Goal: Download file/media

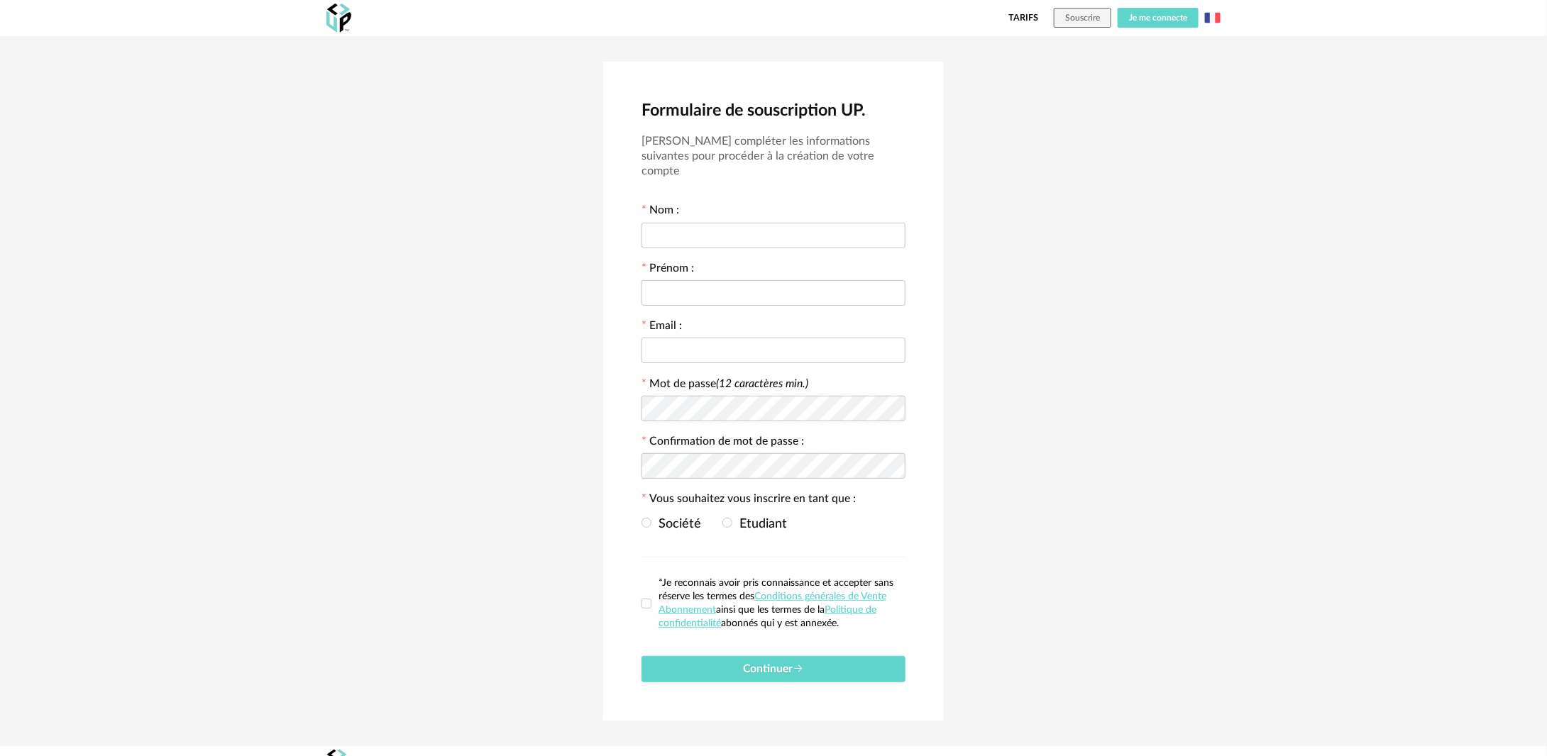
click at [1145, 18] on span "Je me connecte" at bounding box center [1158, 17] width 58 height 9
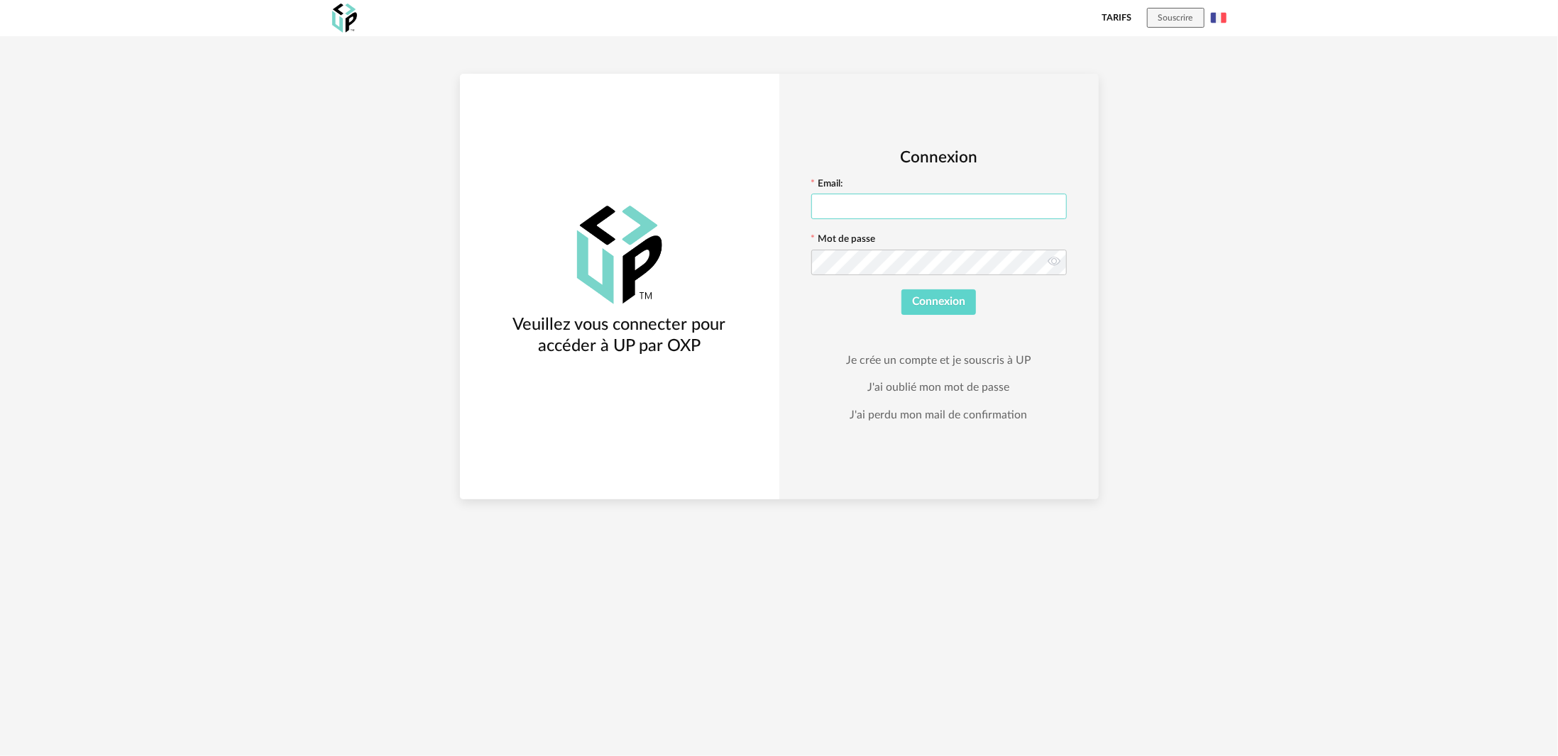
click at [852, 208] on input "text" at bounding box center [938, 207] width 255 height 26
type input "**********"
click at [954, 294] on button "Connexion" at bounding box center [938, 303] width 75 height 26
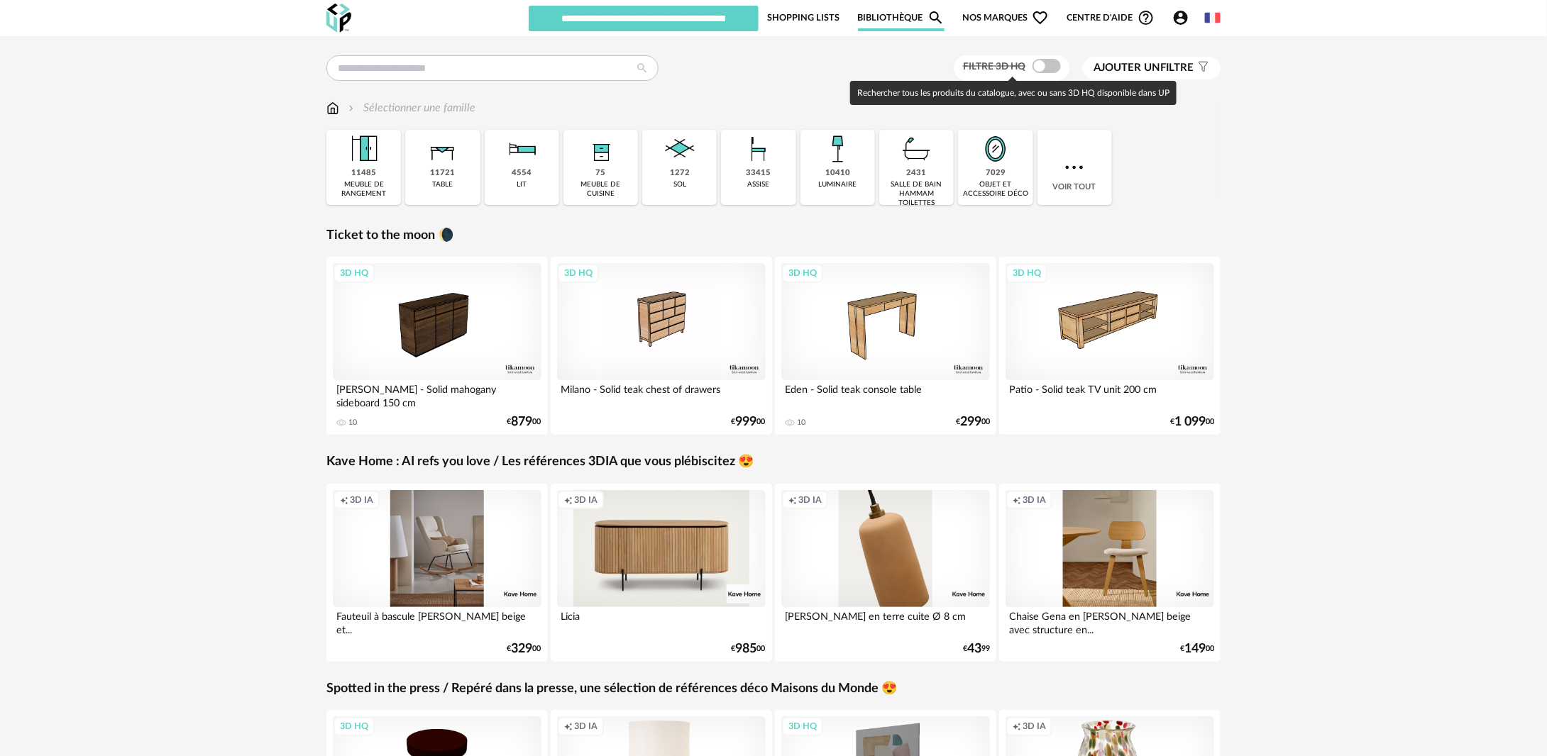
click at [1036, 67] on span at bounding box center [1046, 66] width 28 height 14
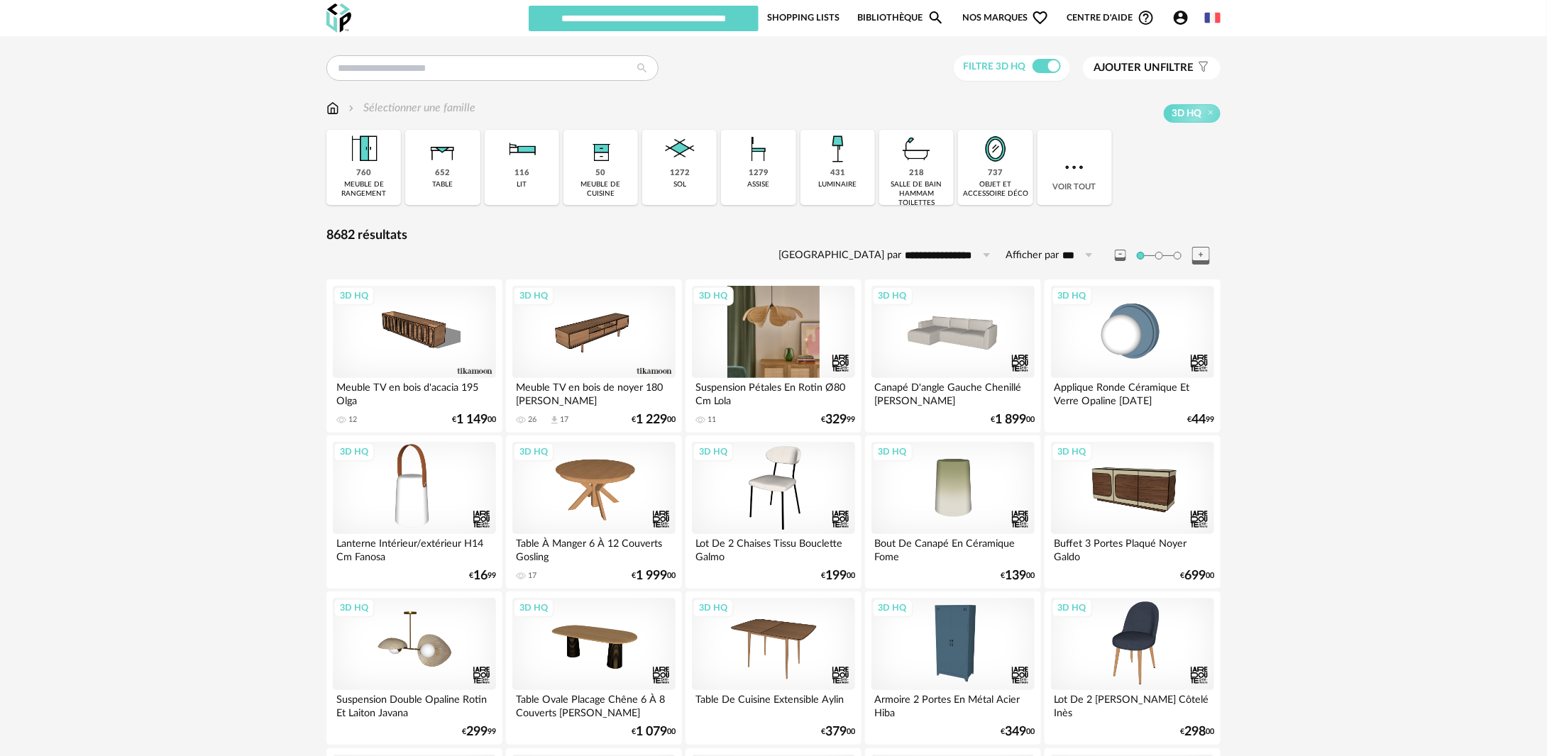
click at [753, 359] on div "3D HQ" at bounding box center [773, 332] width 163 height 92
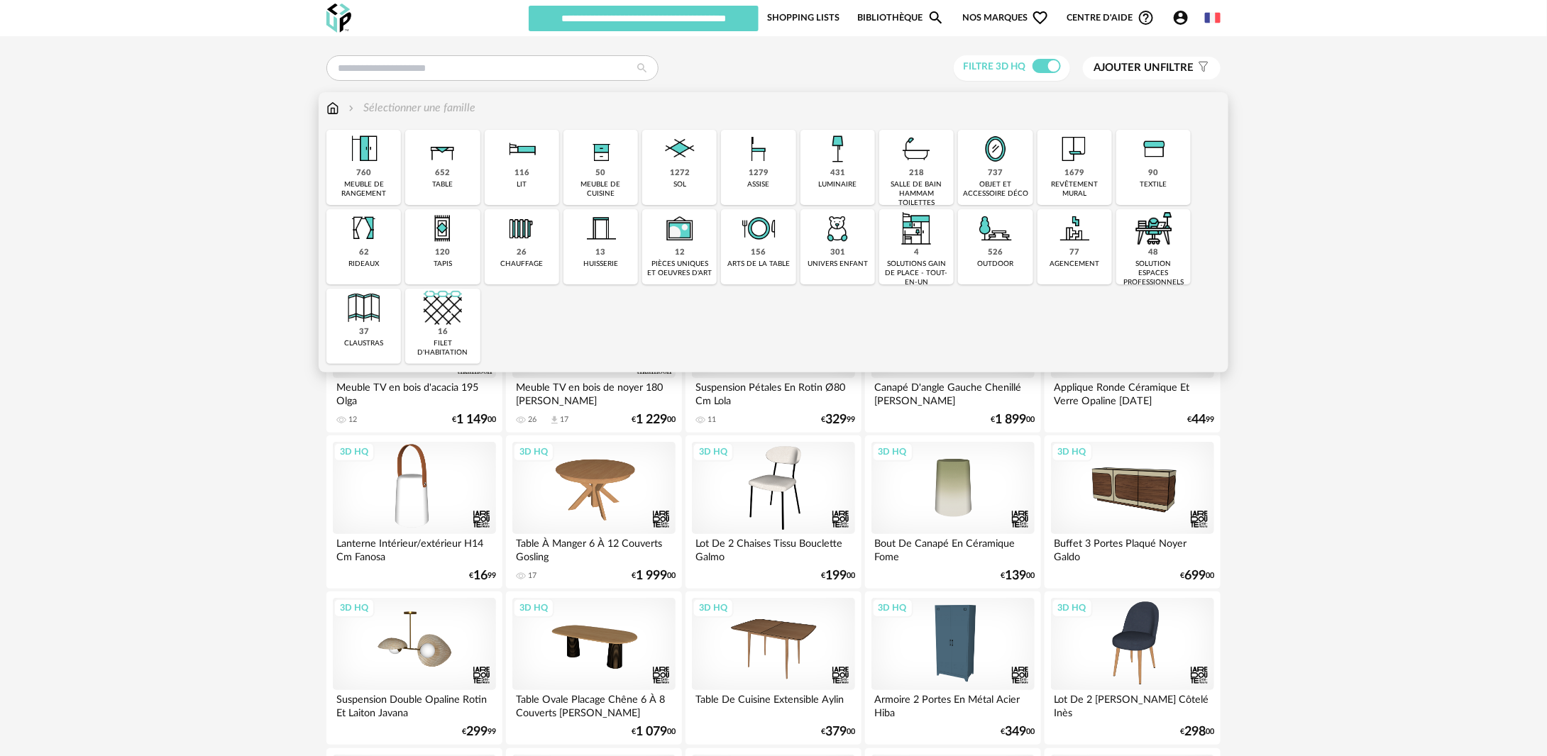
click at [860, 167] on div "431 luminaire" at bounding box center [837, 167] width 75 height 75
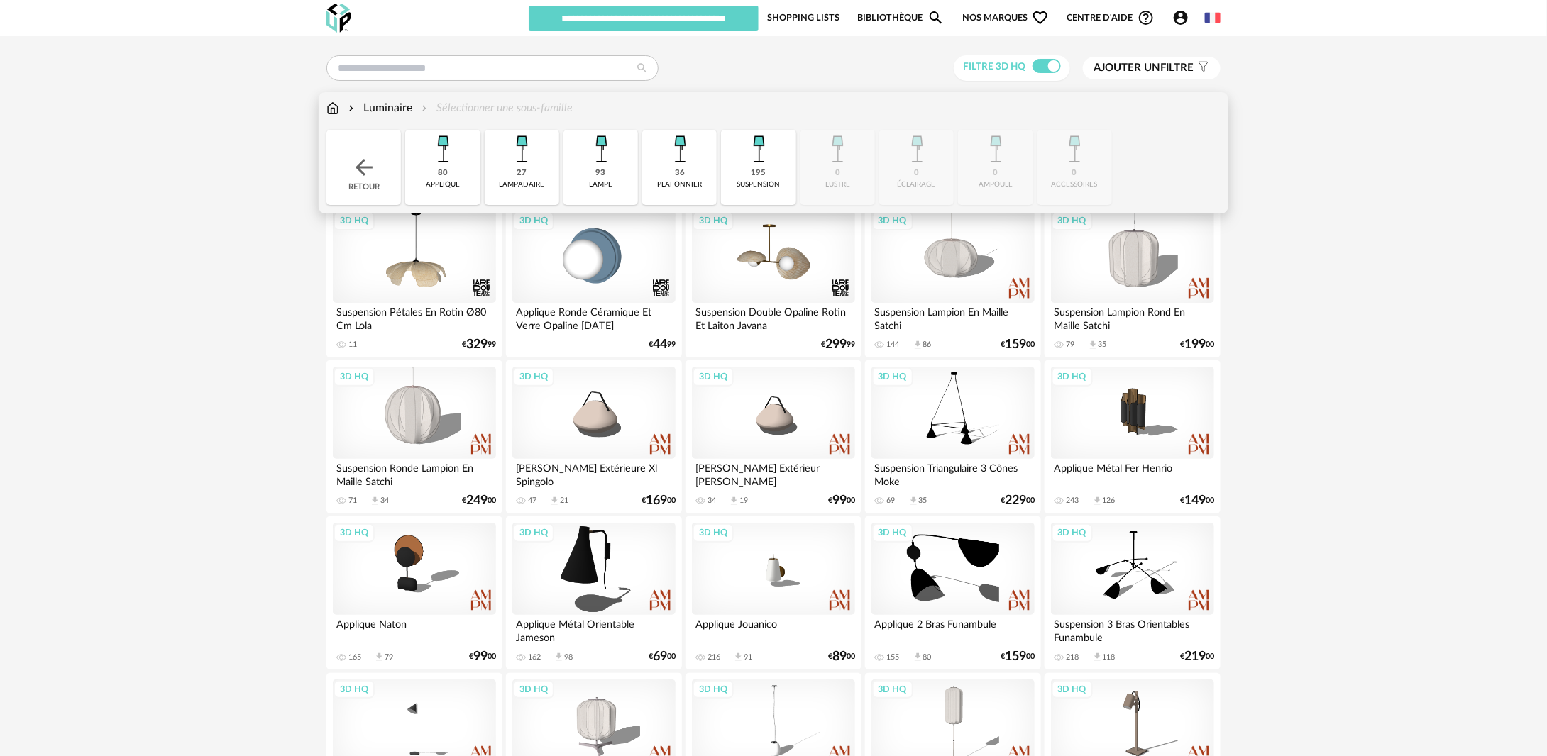
click at [751, 183] on div "suspension" at bounding box center [758, 184] width 43 height 9
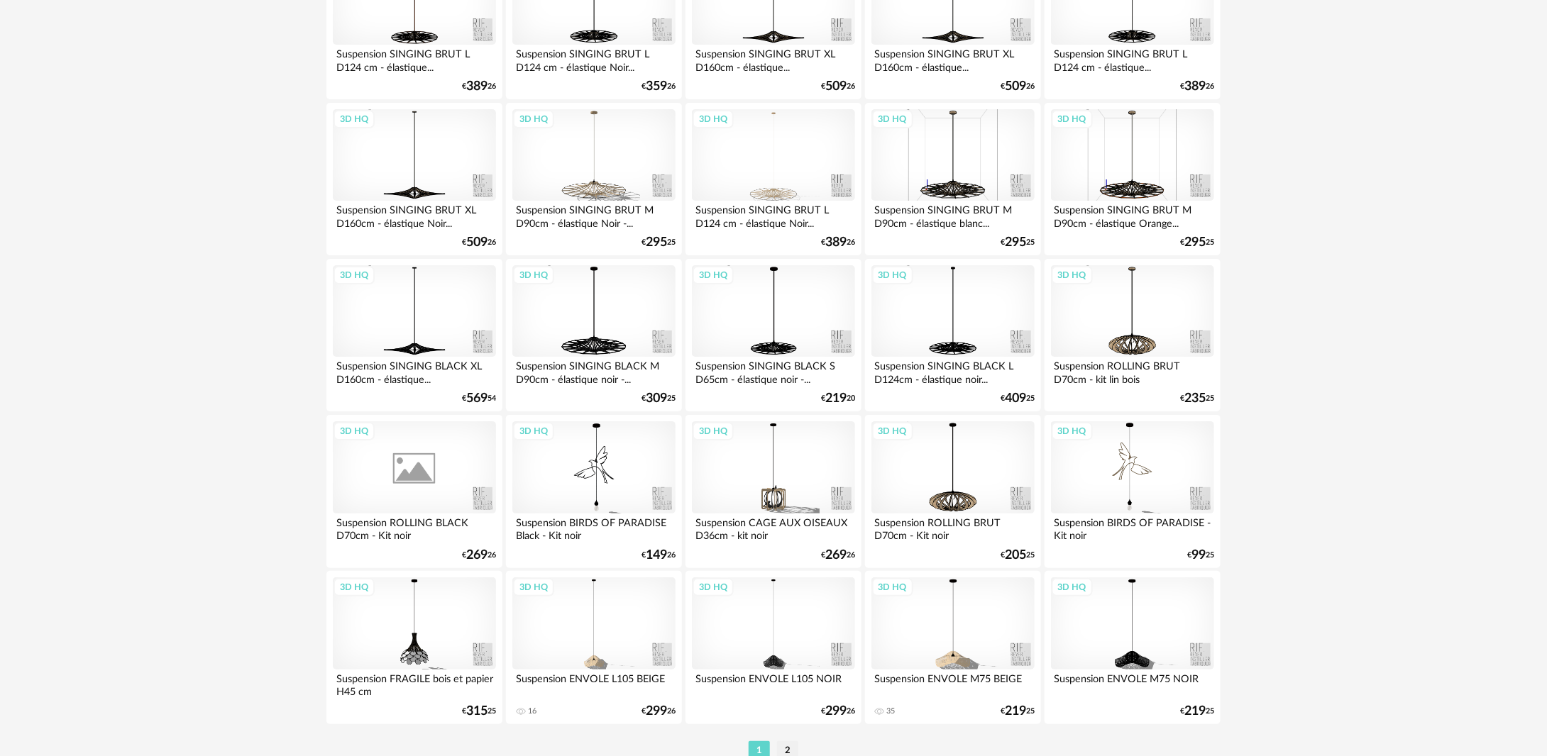
scroll to position [2664, 0]
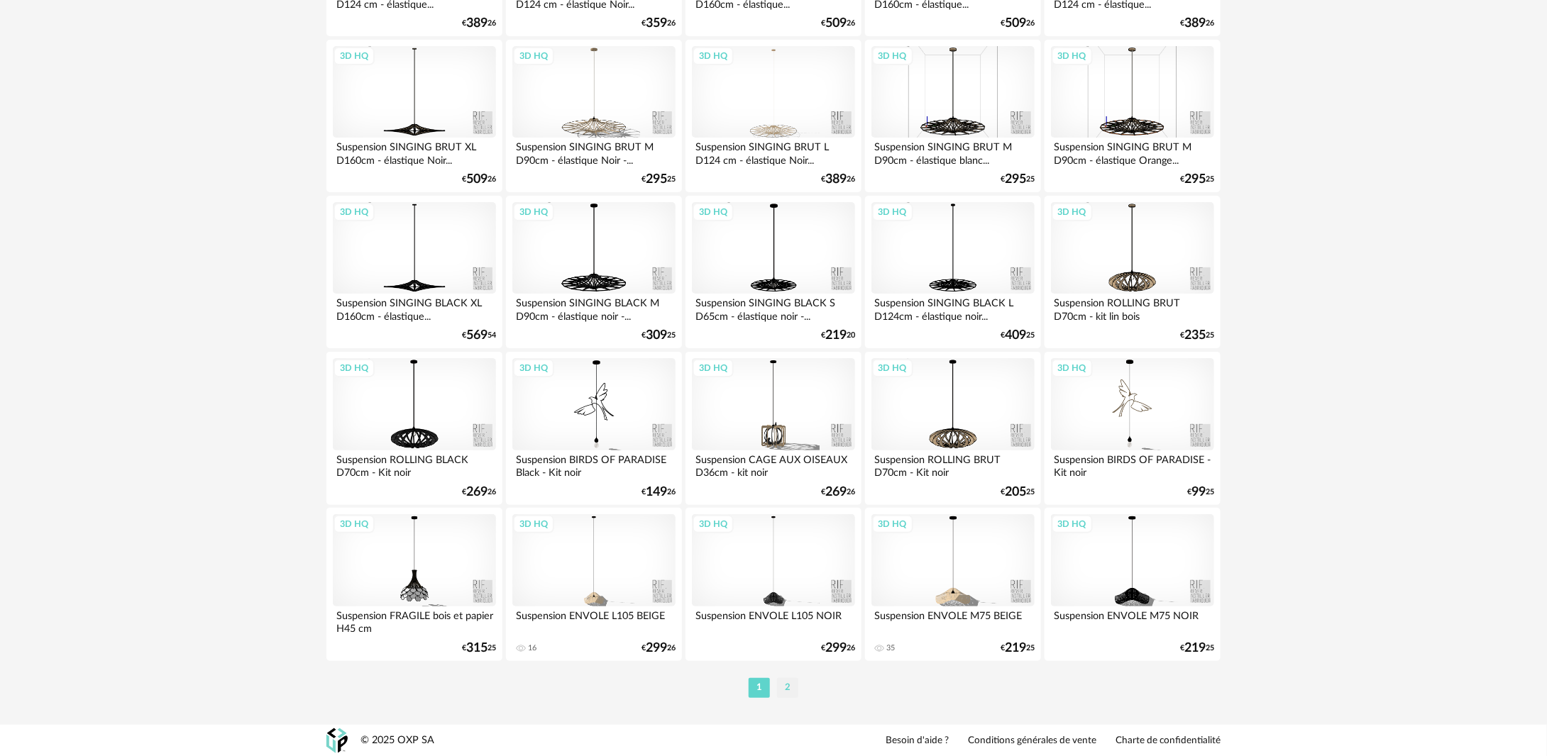
click at [788, 688] on li "2" at bounding box center [787, 688] width 21 height 20
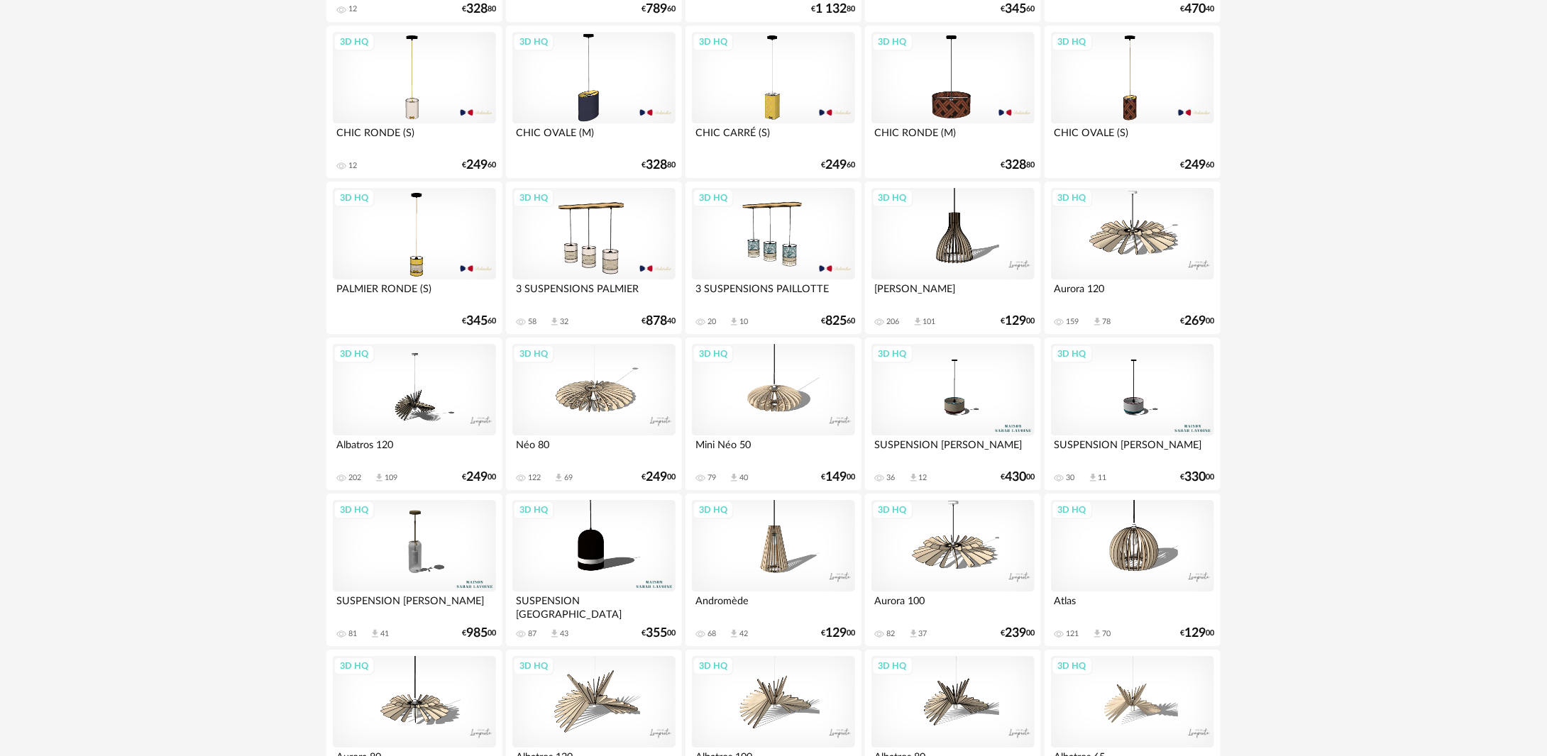
scroll to position [2271, 0]
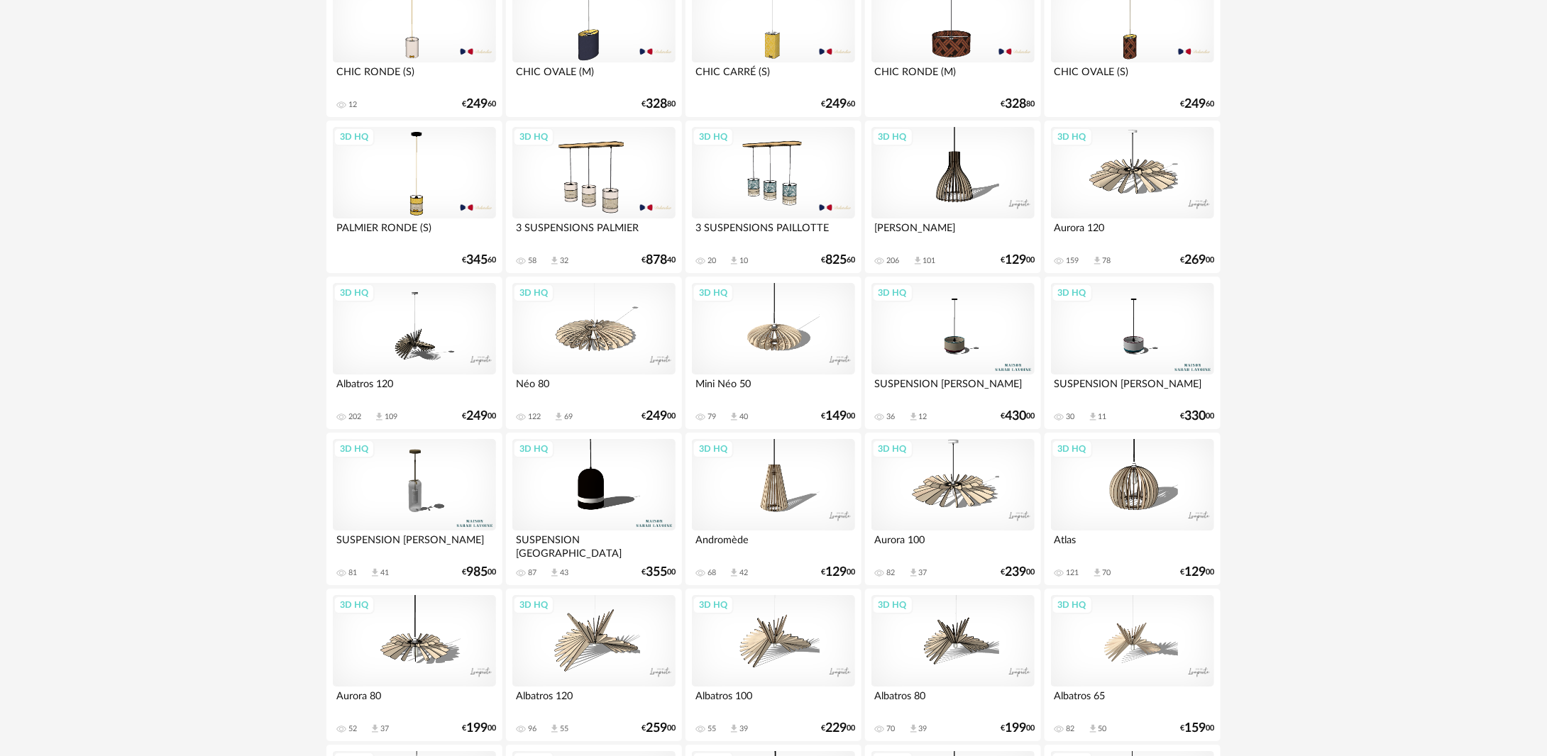
click at [932, 349] on div "3D HQ" at bounding box center [952, 329] width 163 height 92
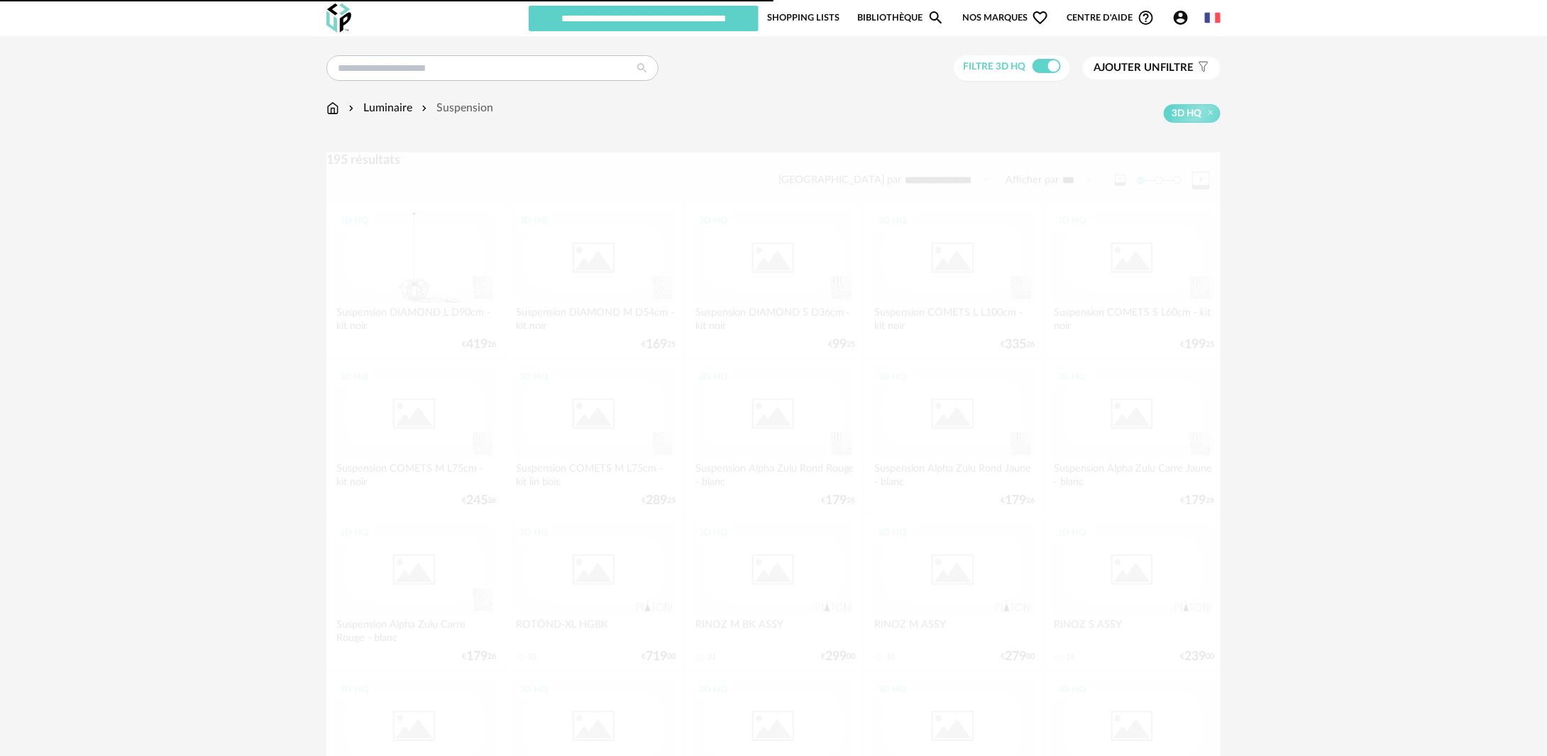
scroll to position [2271, 0]
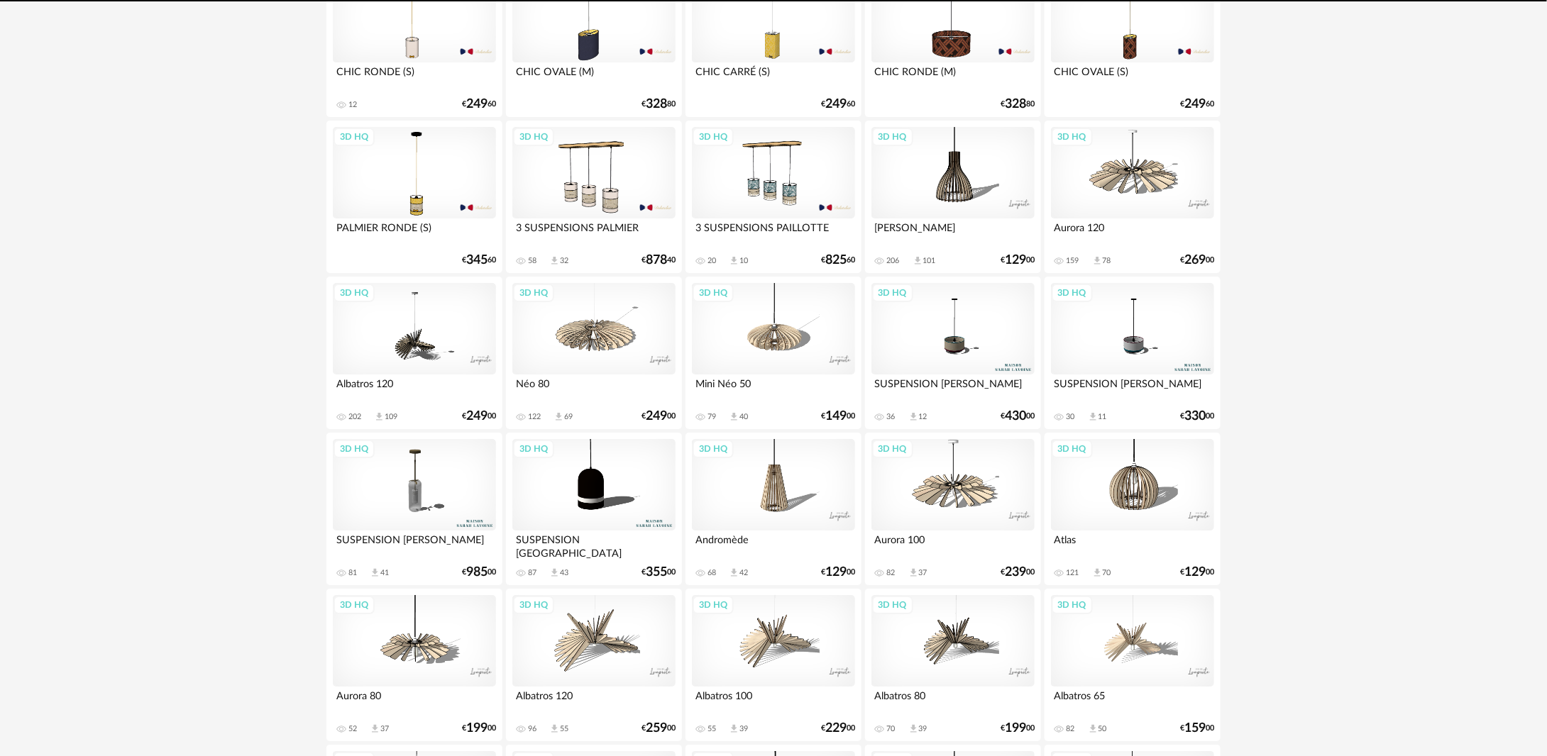
click at [1183, 349] on div "3D HQ" at bounding box center [1132, 329] width 163 height 92
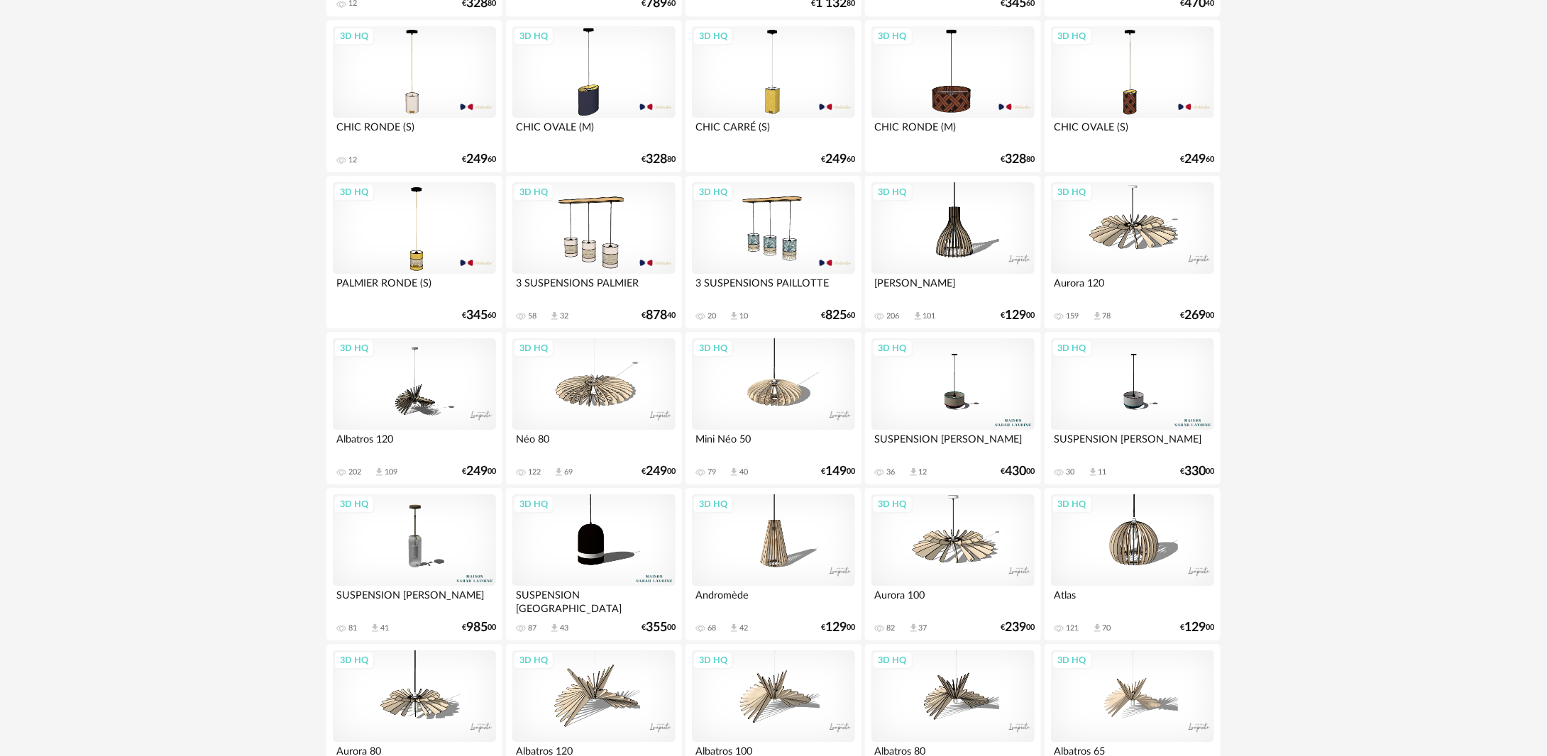
scroll to position [2153, 0]
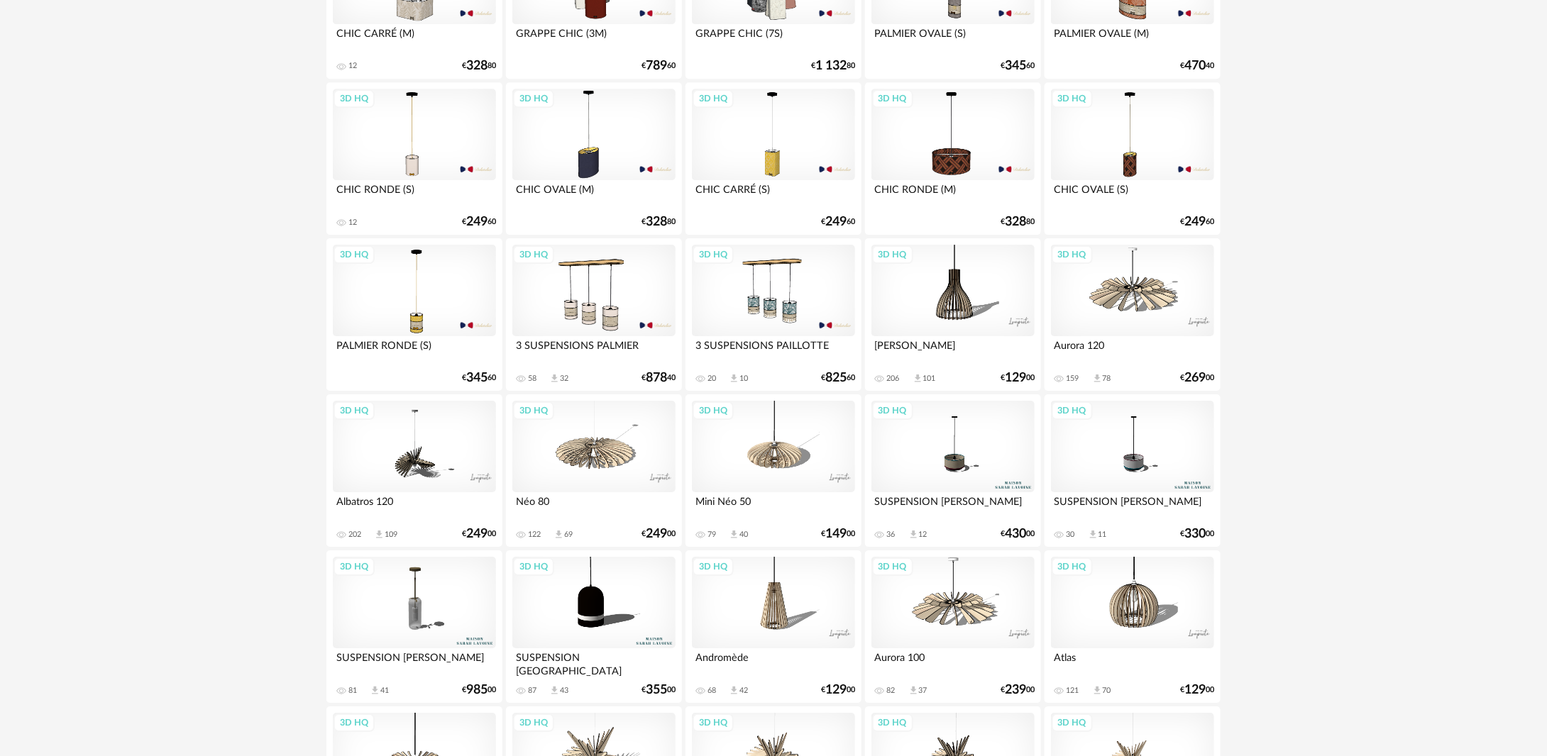
click at [992, 464] on div "3D HQ" at bounding box center [952, 447] width 163 height 92
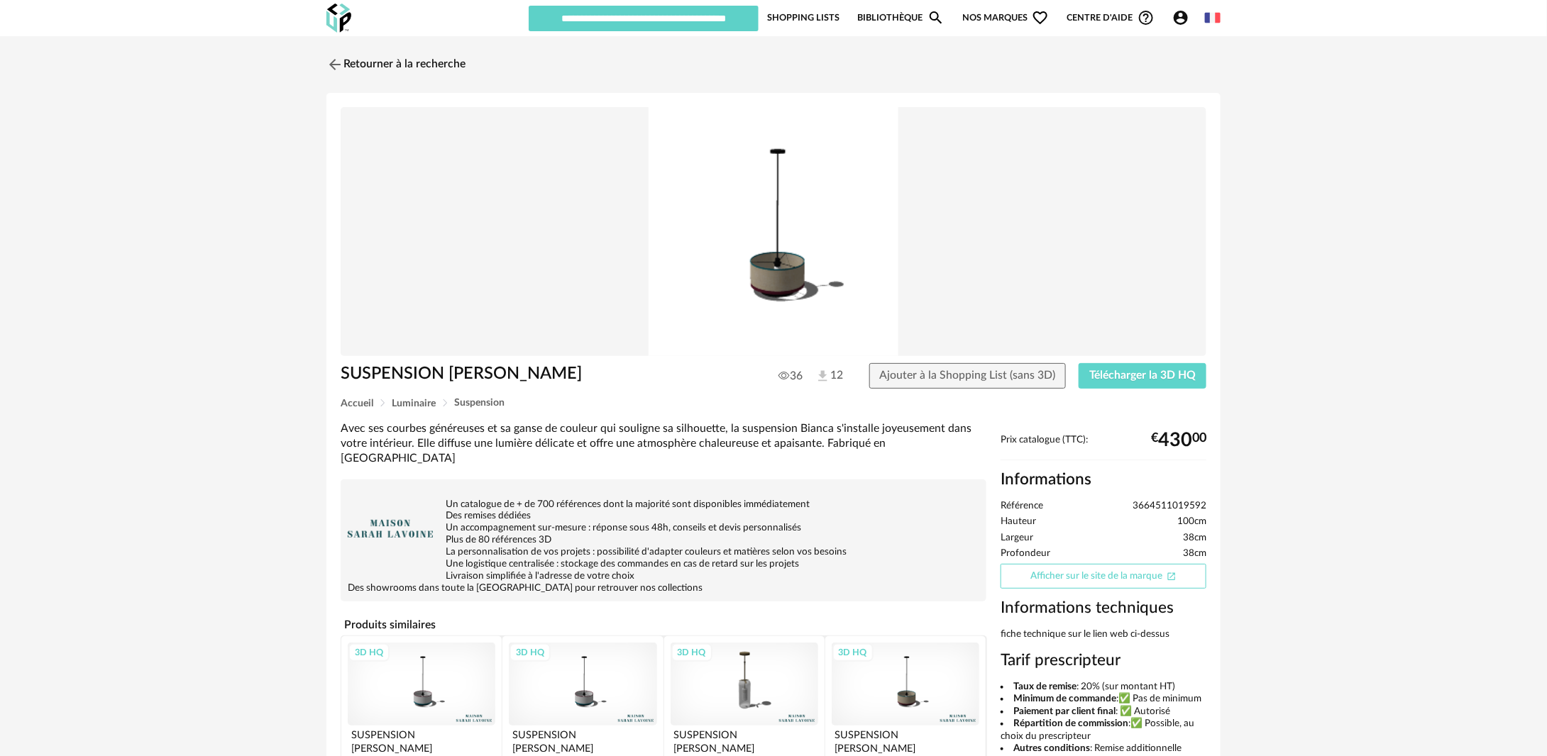
click at [1154, 567] on link "Afficher sur le site de la marque Open In New icon" at bounding box center [1104, 576] width 206 height 25
click at [1182, 376] on span "Télécharger la 3D HQ" at bounding box center [1142, 375] width 106 height 11
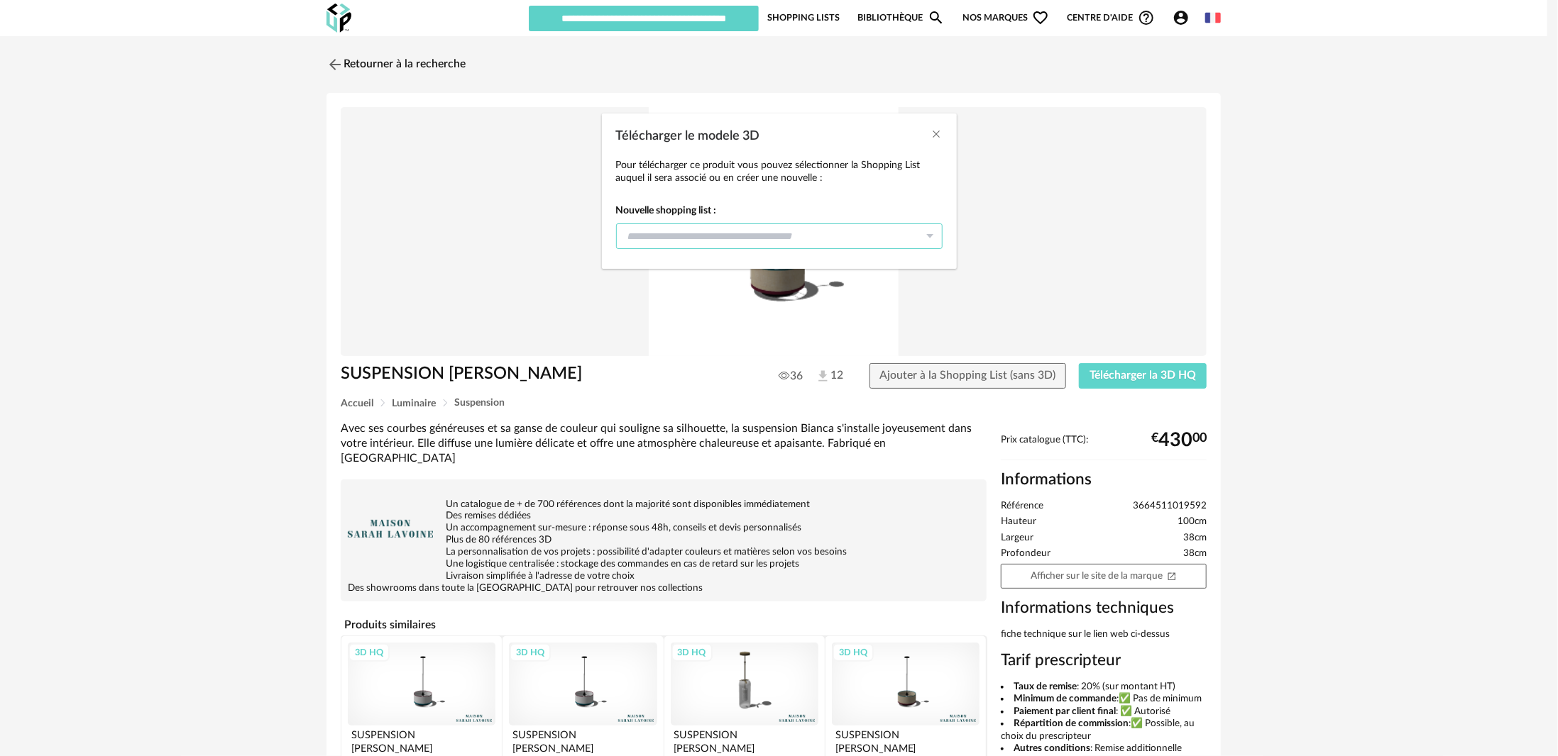
click at [754, 241] on input "Télécharger le modele 3D" at bounding box center [779, 237] width 326 height 26
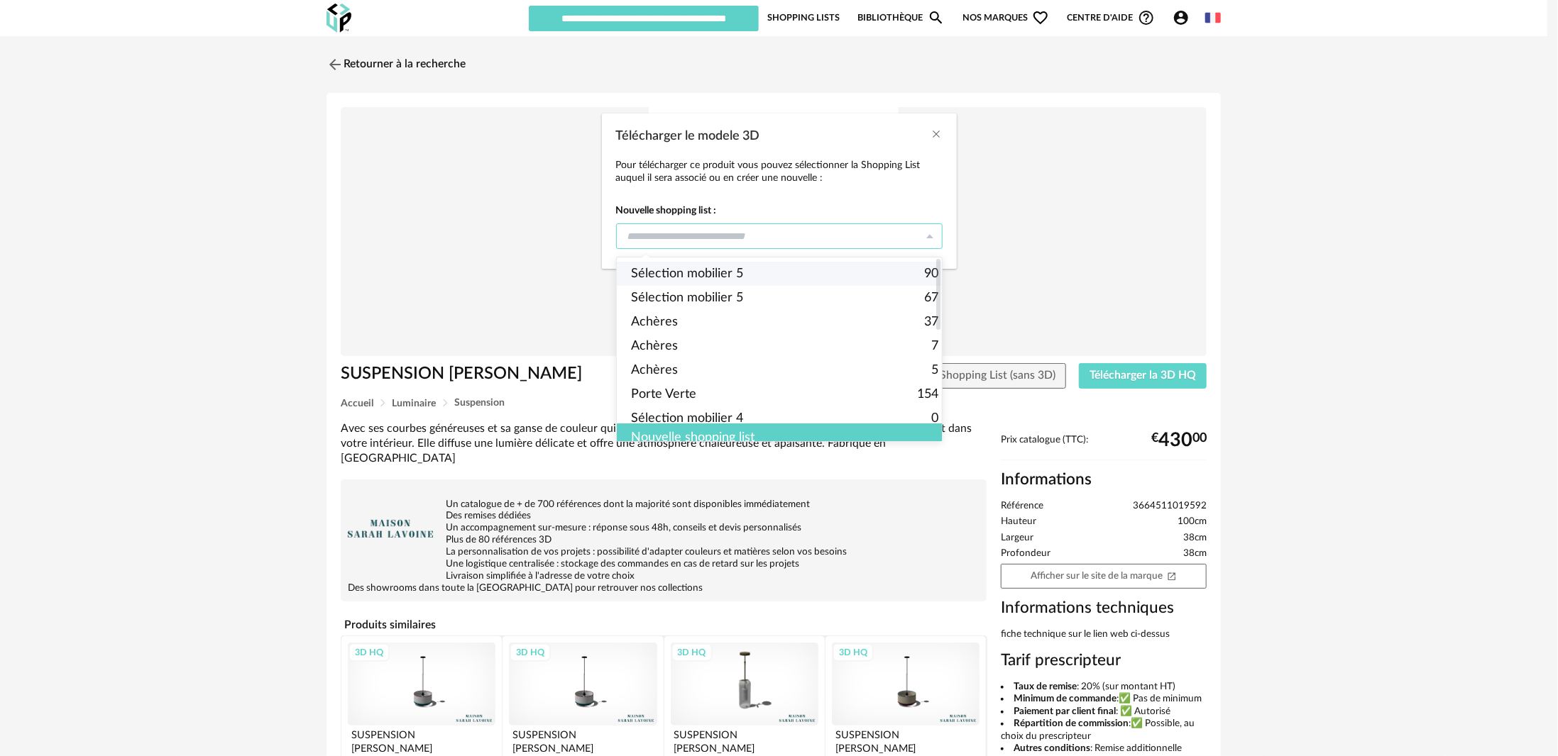
click at [738, 268] on span "Sélection mobilier 5" at bounding box center [687, 274] width 112 height 24
type input "**********"
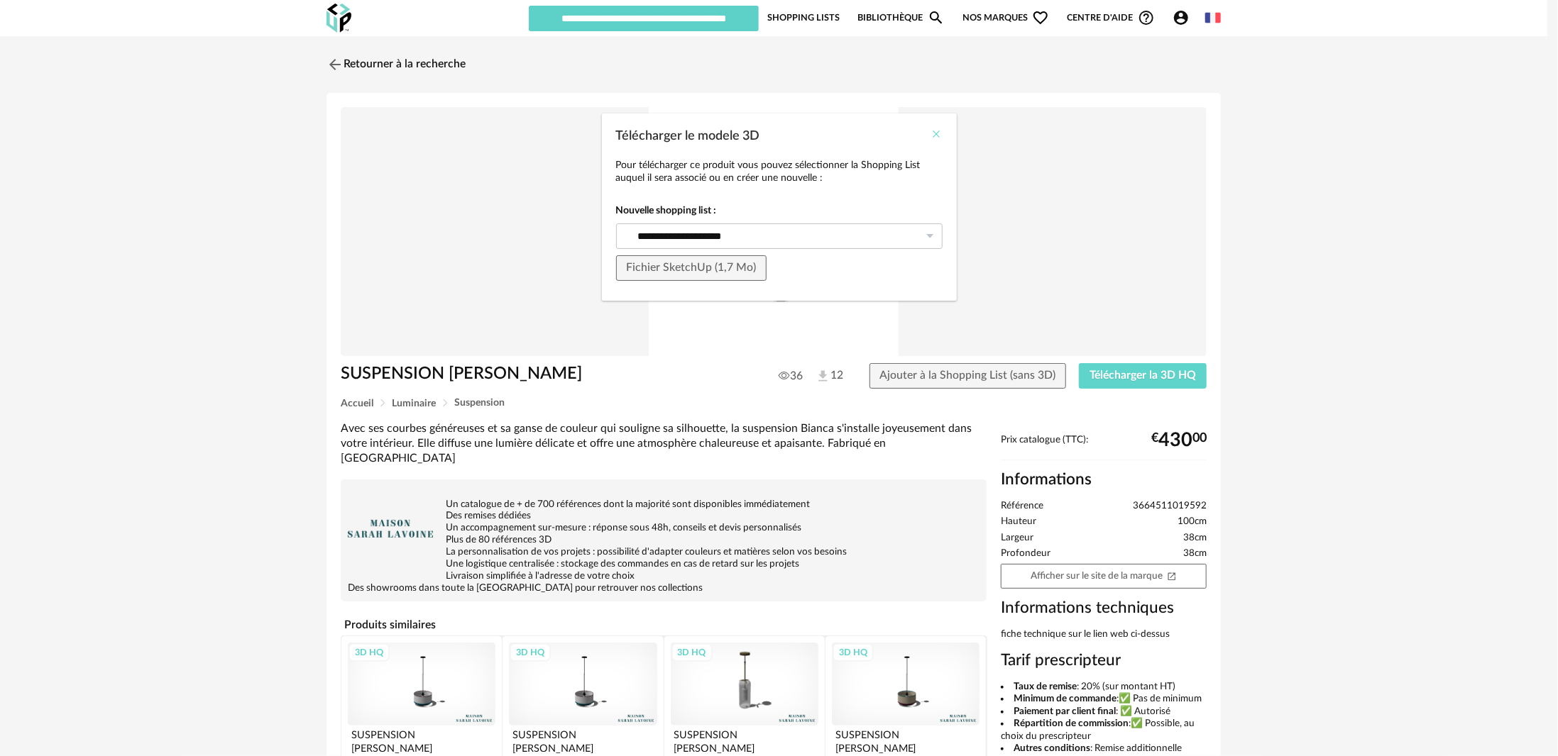
click at [937, 135] on icon "Close" at bounding box center [936, 133] width 11 height 11
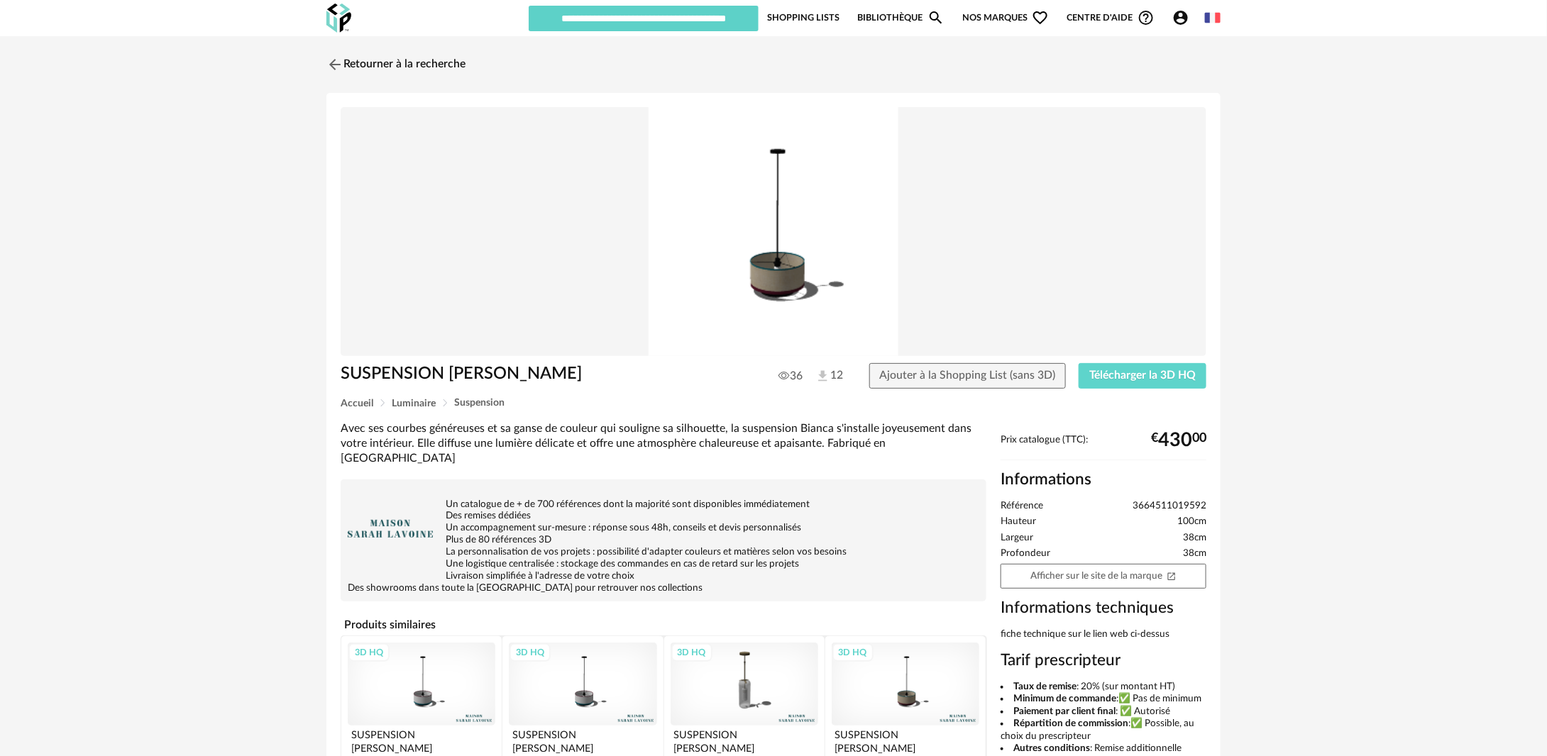
click at [898, 678] on div "3D HQ" at bounding box center [906, 684] width 148 height 83
click at [739, 672] on div "3D HQ" at bounding box center [745, 684] width 148 height 83
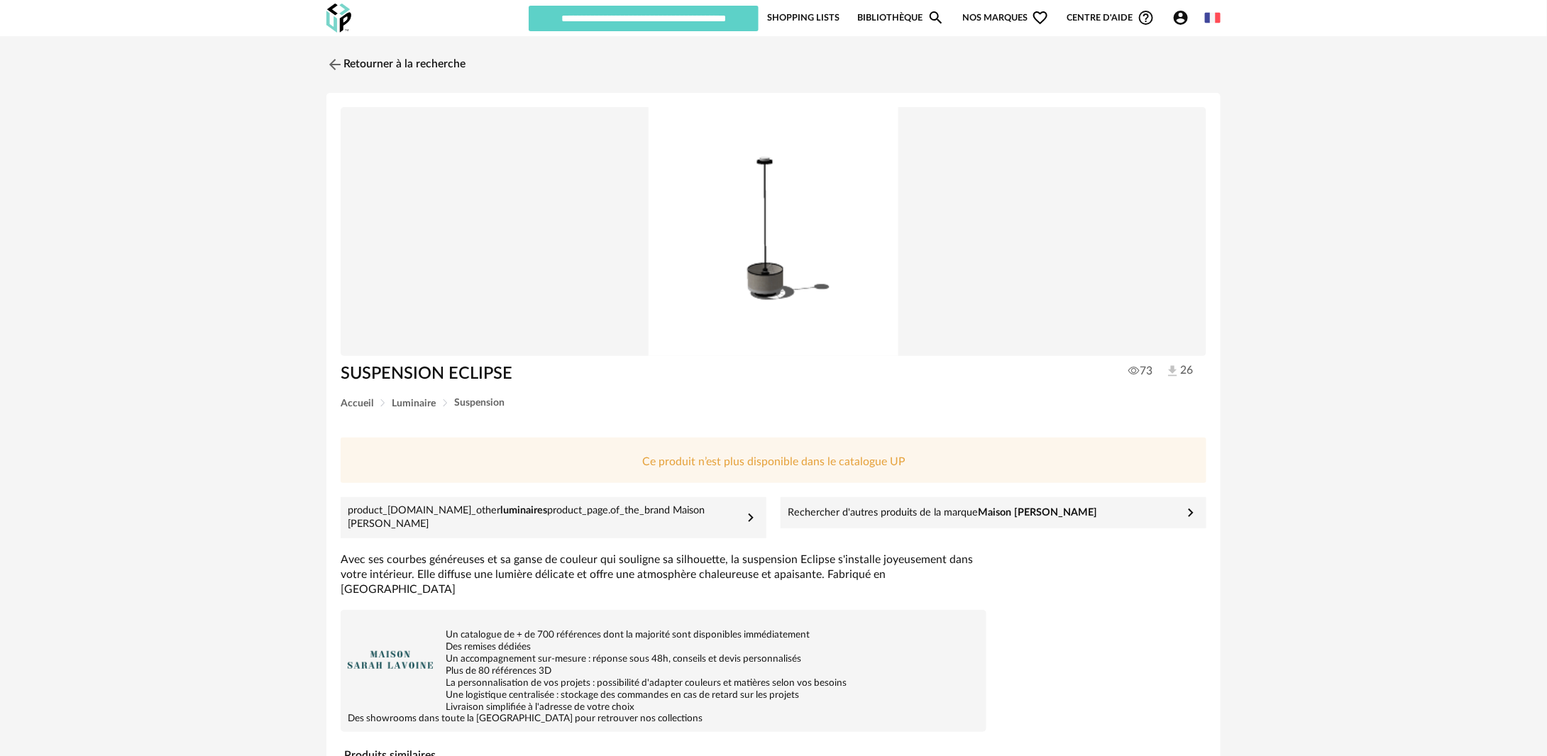
click at [1167, 377] on img at bounding box center [1172, 371] width 15 height 15
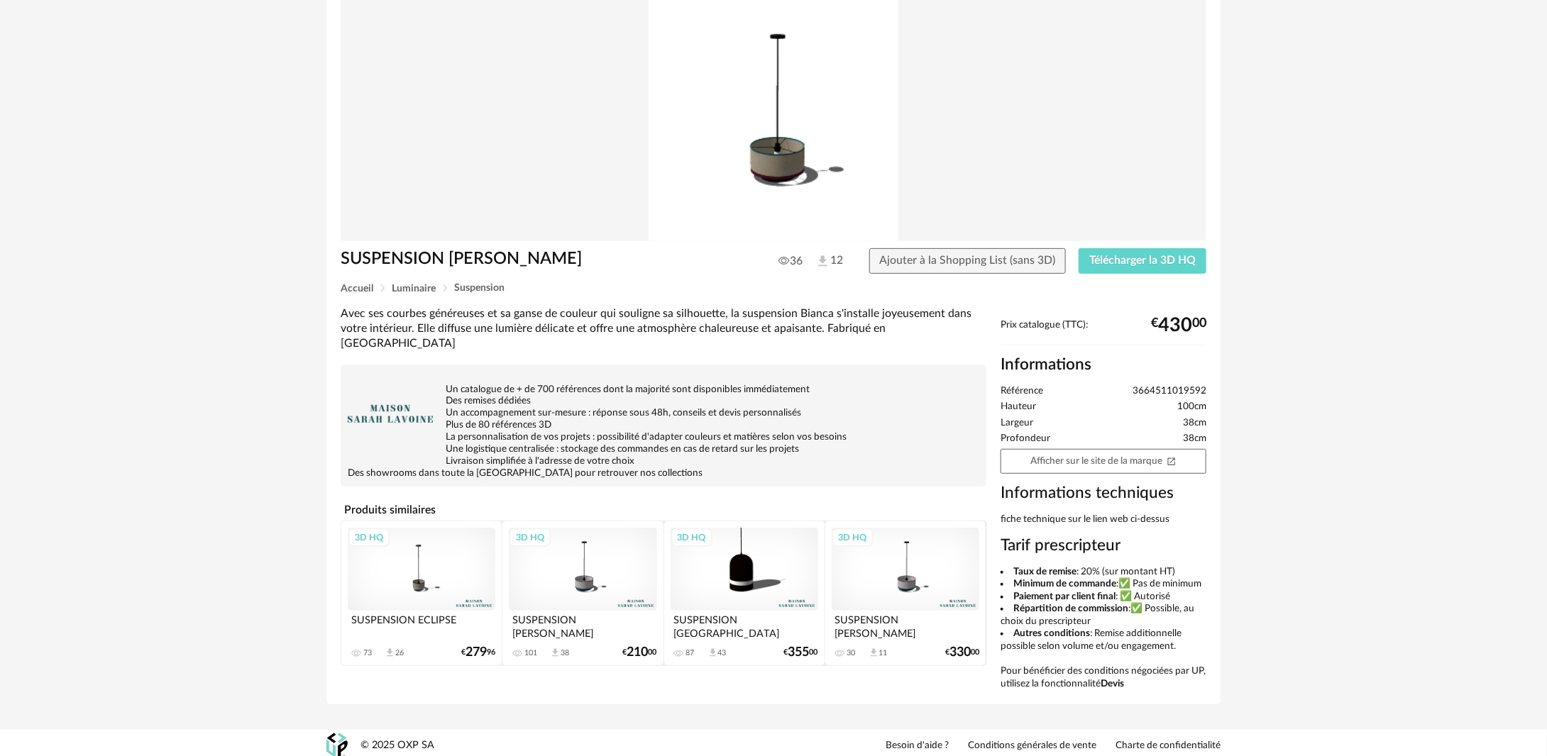
scroll to position [120, 0]
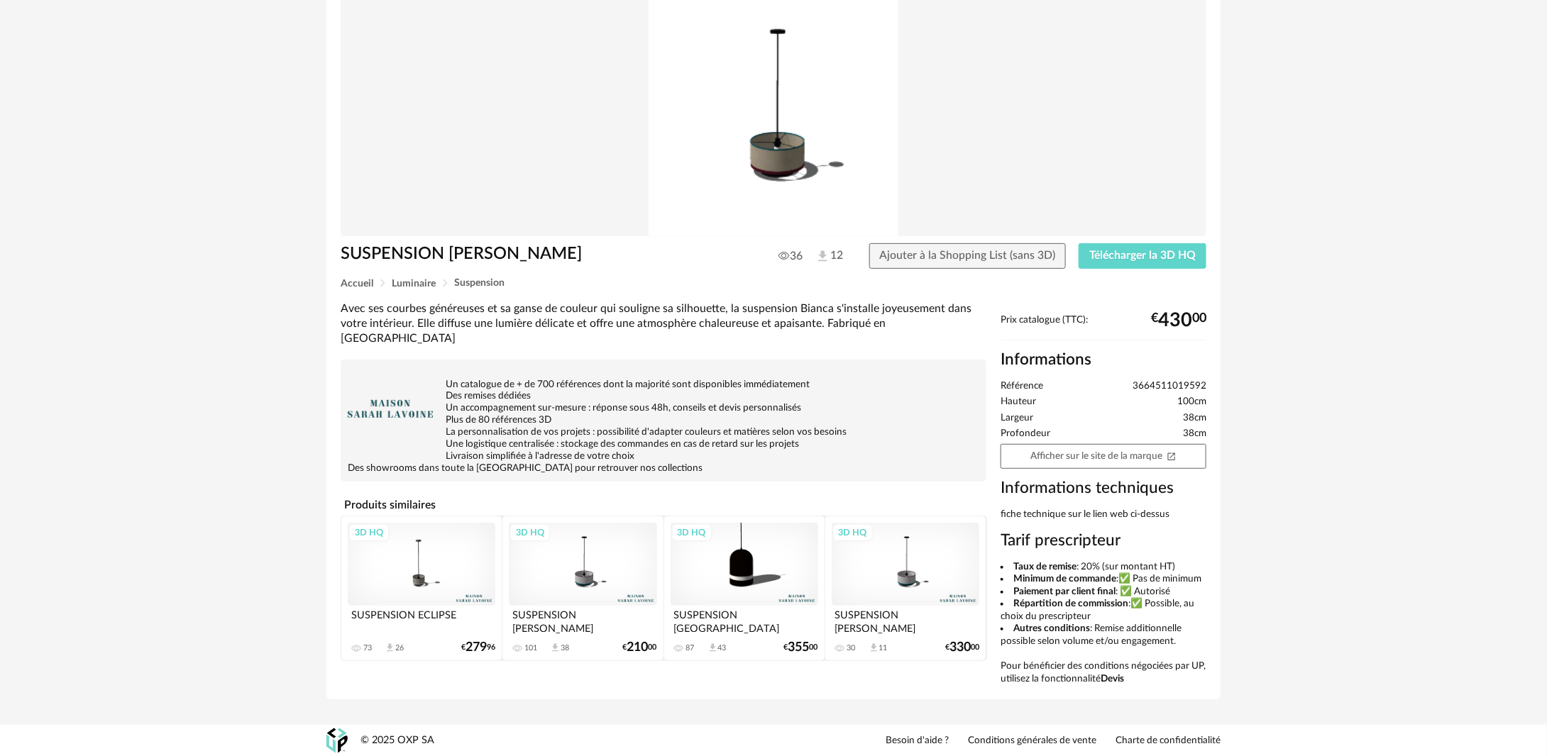
click at [930, 559] on div "3D HQ" at bounding box center [906, 564] width 148 height 83
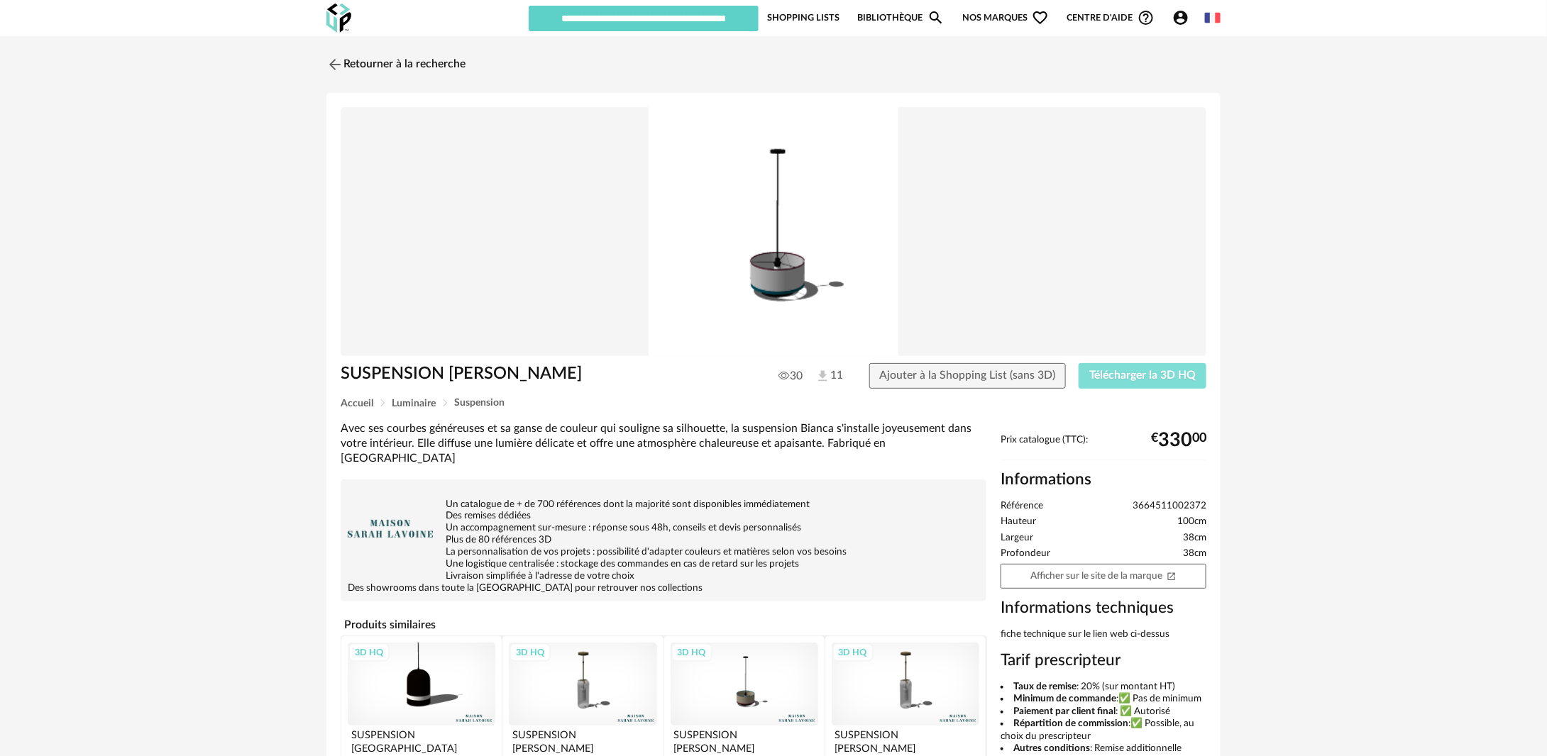
click at [1123, 375] on span "Télécharger la 3D HQ" at bounding box center [1142, 375] width 106 height 11
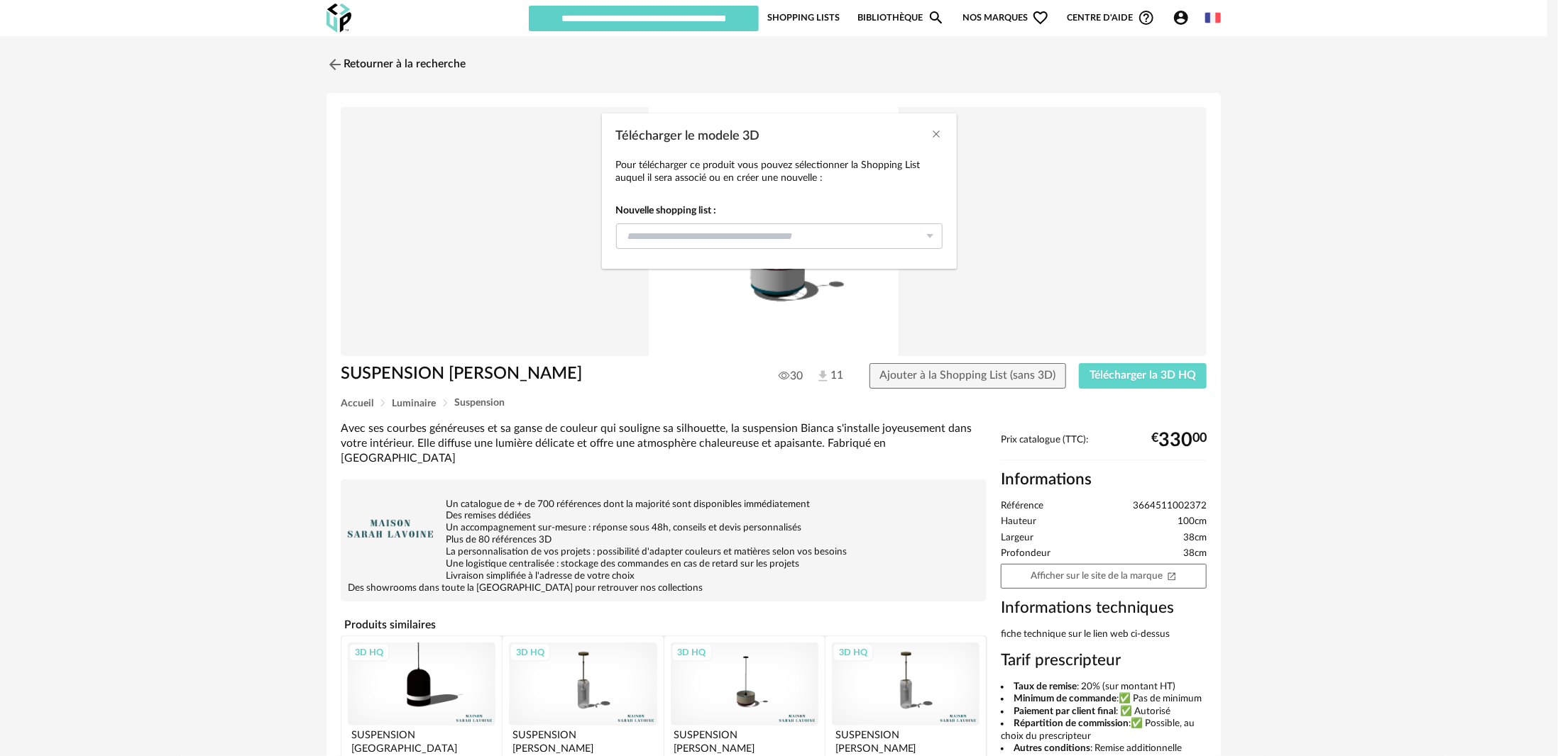
click at [822, 219] on div "Nouvelle shopping list : Sélection mobilier 5 90 Sélection mobilier 5 67 Achère…" at bounding box center [779, 226] width 326 height 45
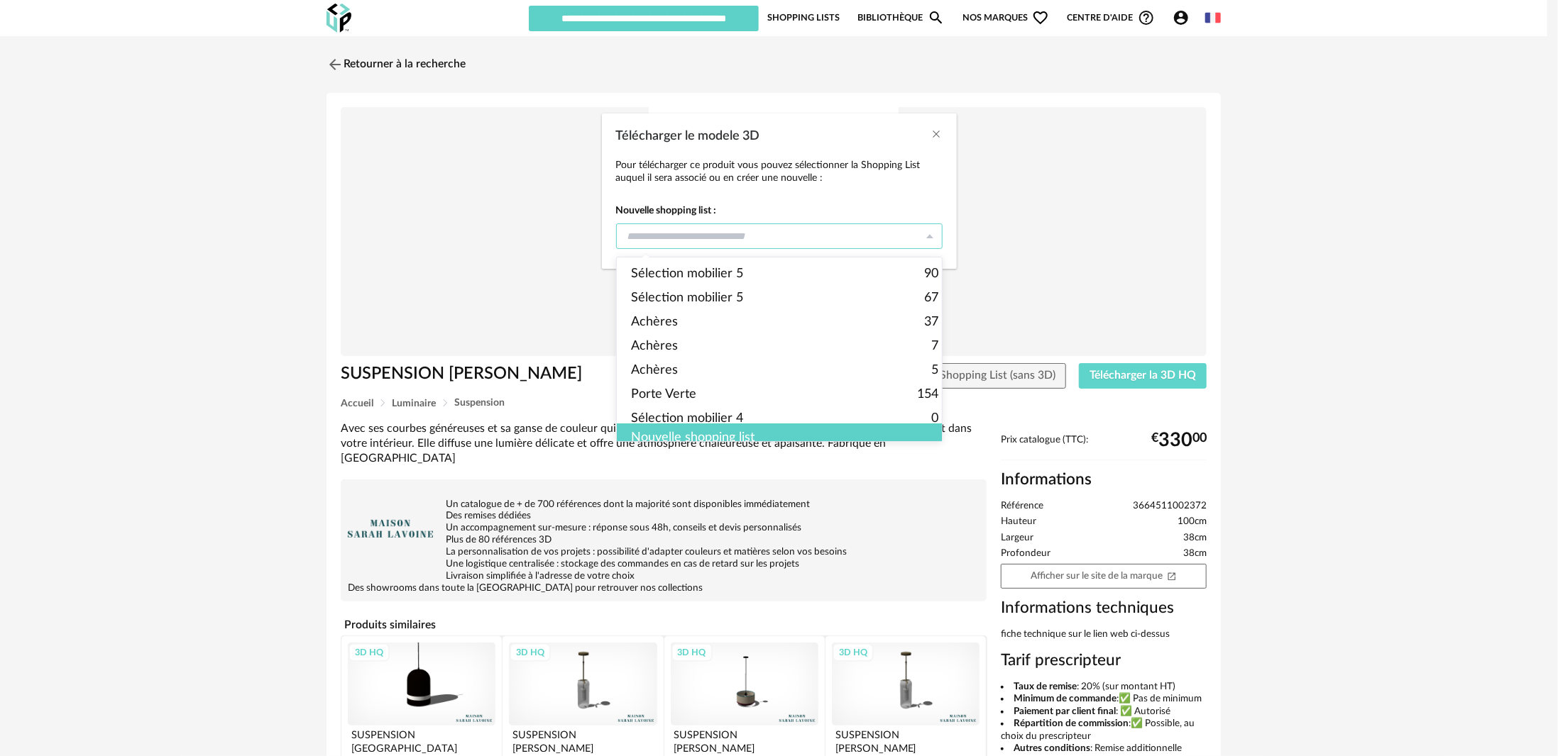
click at [806, 233] on input "Télécharger le modele 3D" at bounding box center [779, 237] width 326 height 26
click at [752, 275] on li "Sélection mobilier 5 90" at bounding box center [785, 274] width 336 height 24
type input "**********"
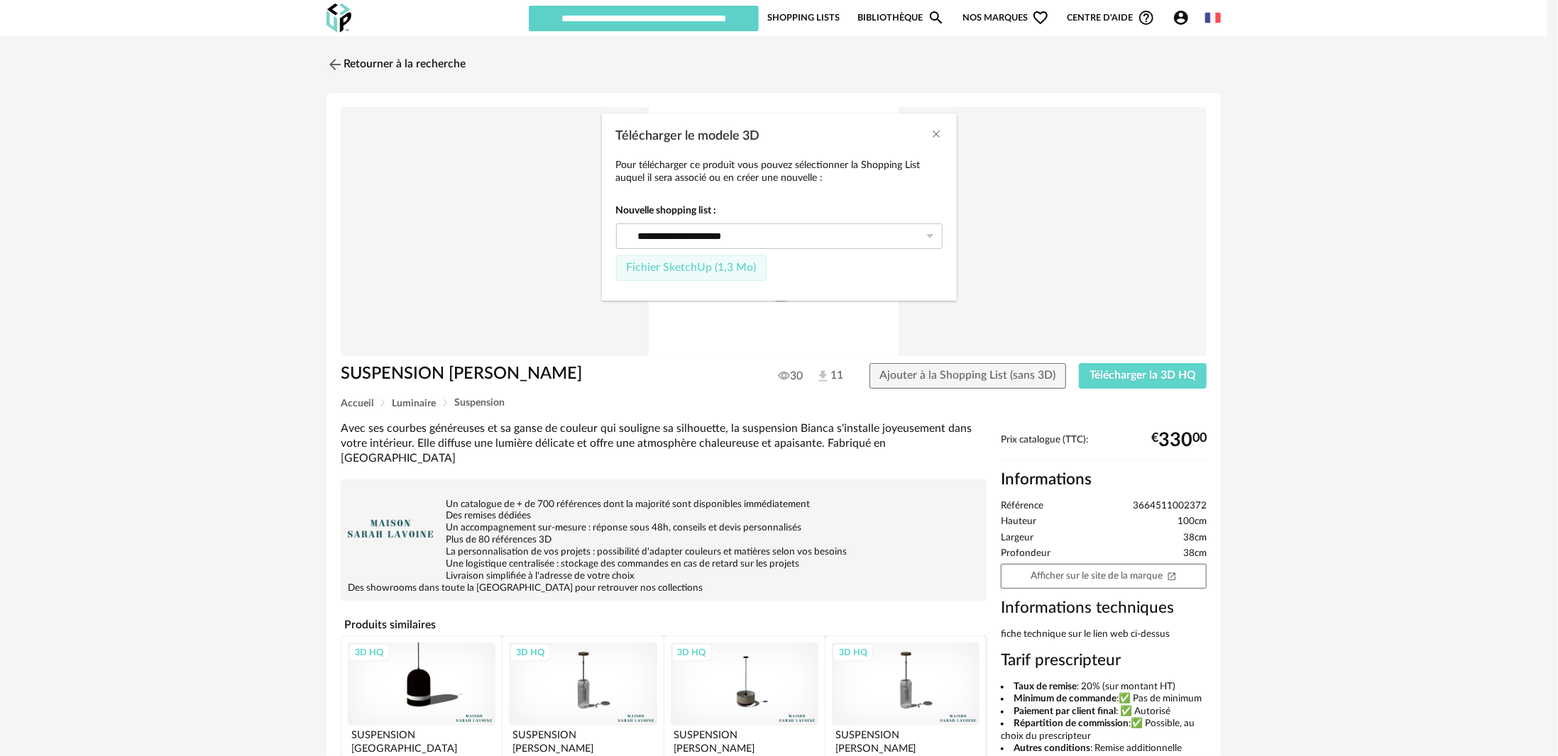
click at [720, 268] on span "Fichier SketchUp (1,3 Mo)" at bounding box center [691, 267] width 130 height 11
type input "**********"
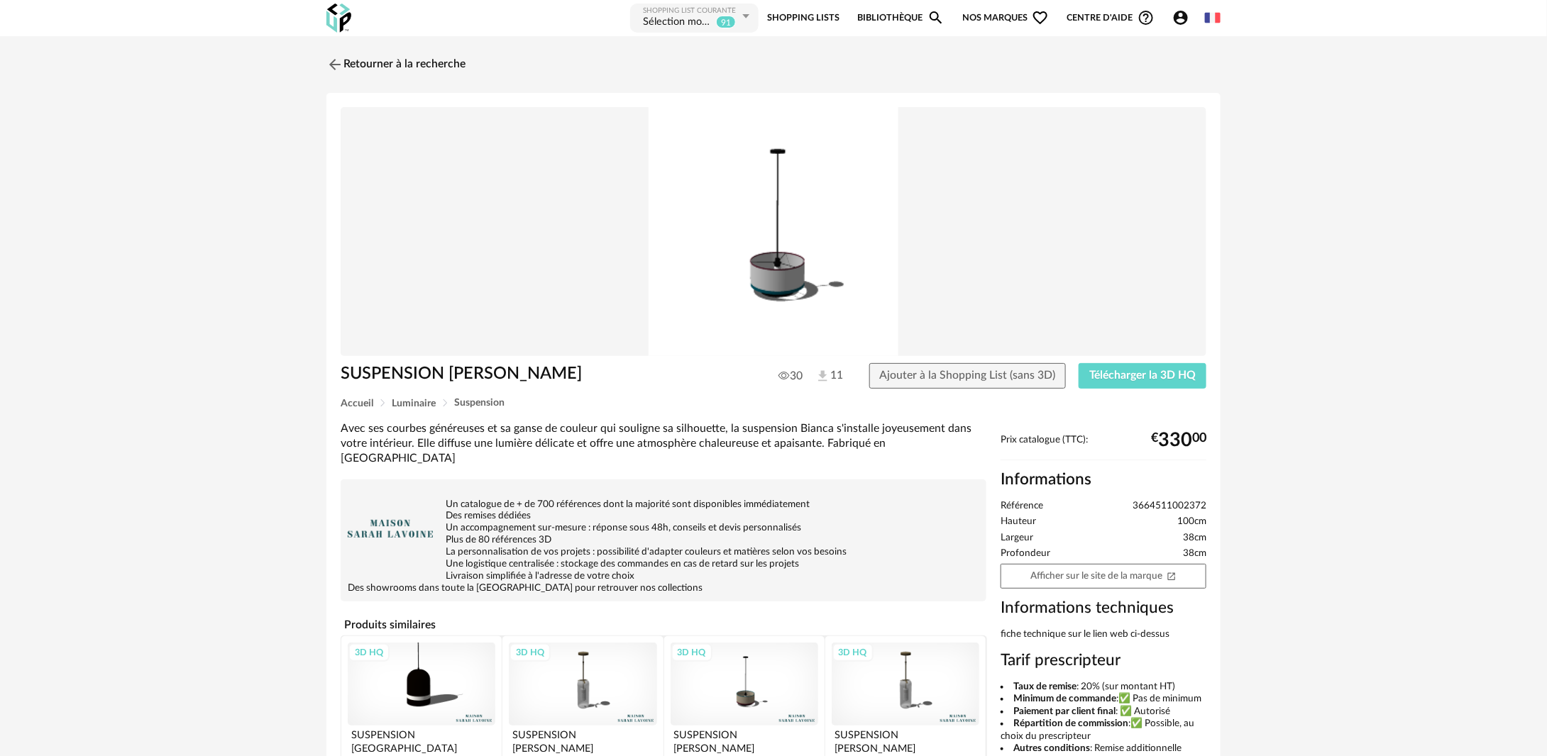
click at [909, 23] on link "Bibliothèque Magnify icon" at bounding box center [901, 18] width 87 height 32
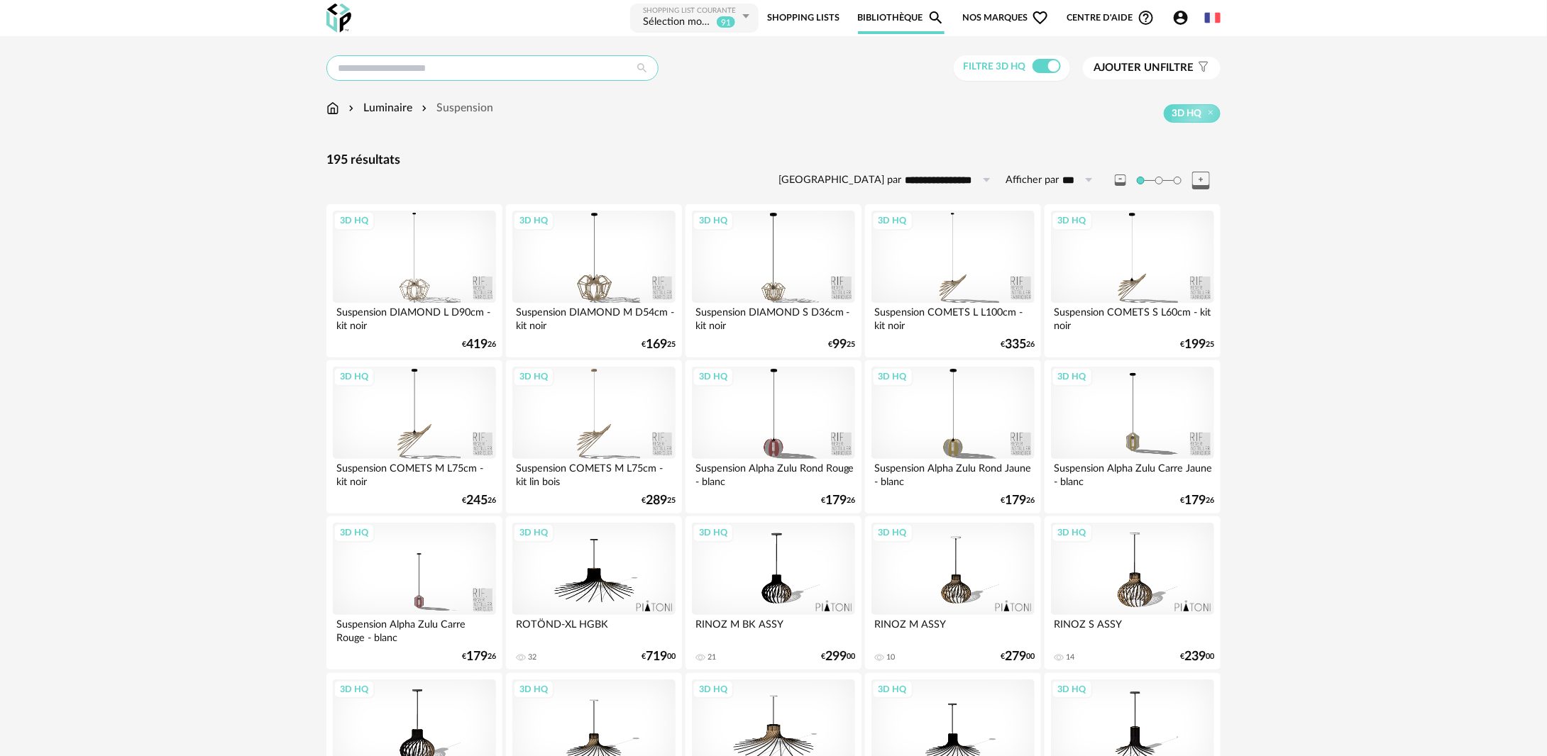
click at [466, 60] on input "text" at bounding box center [492, 68] width 332 height 26
type input "******"
type input "**********"
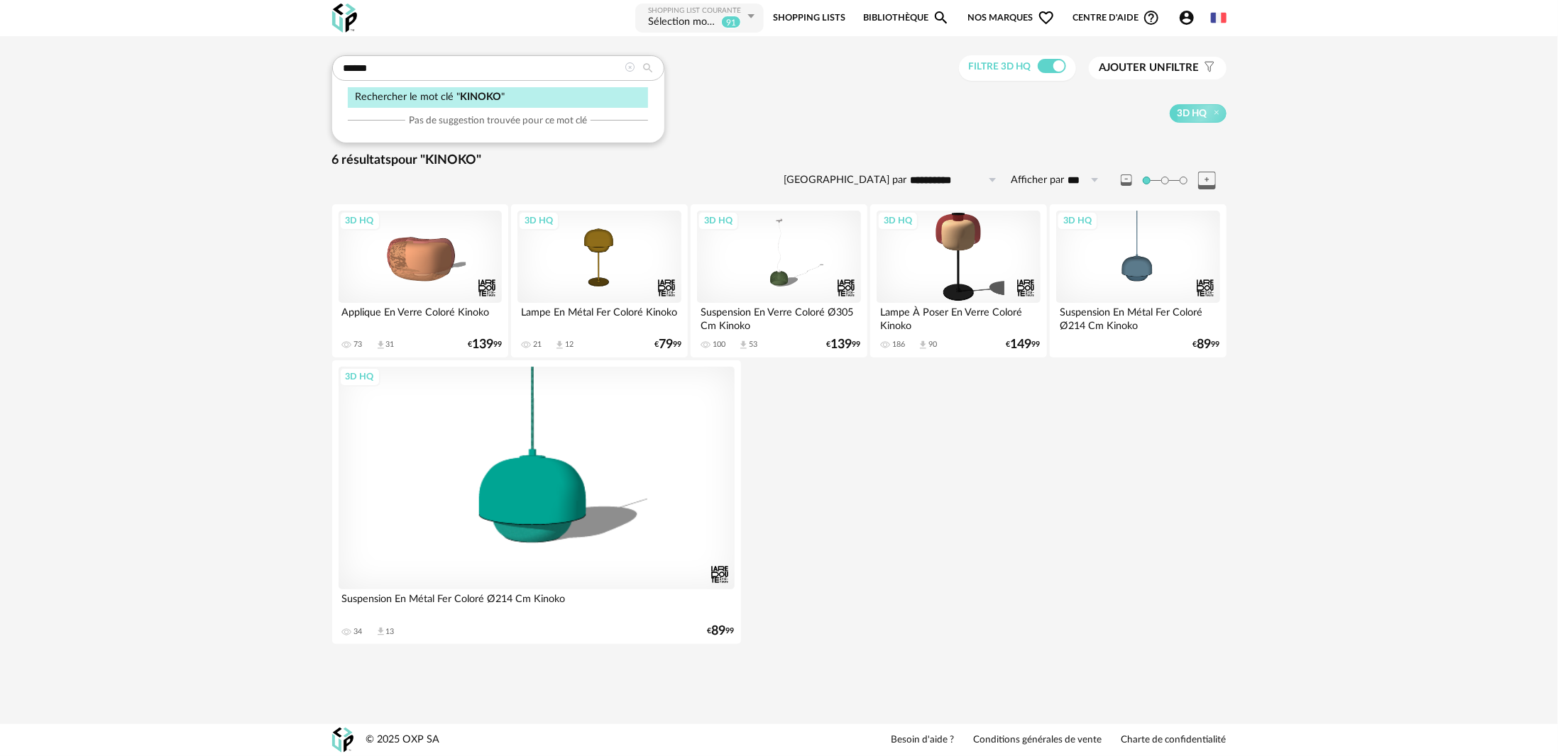
click at [633, 65] on icon at bounding box center [630, 67] width 10 height 10
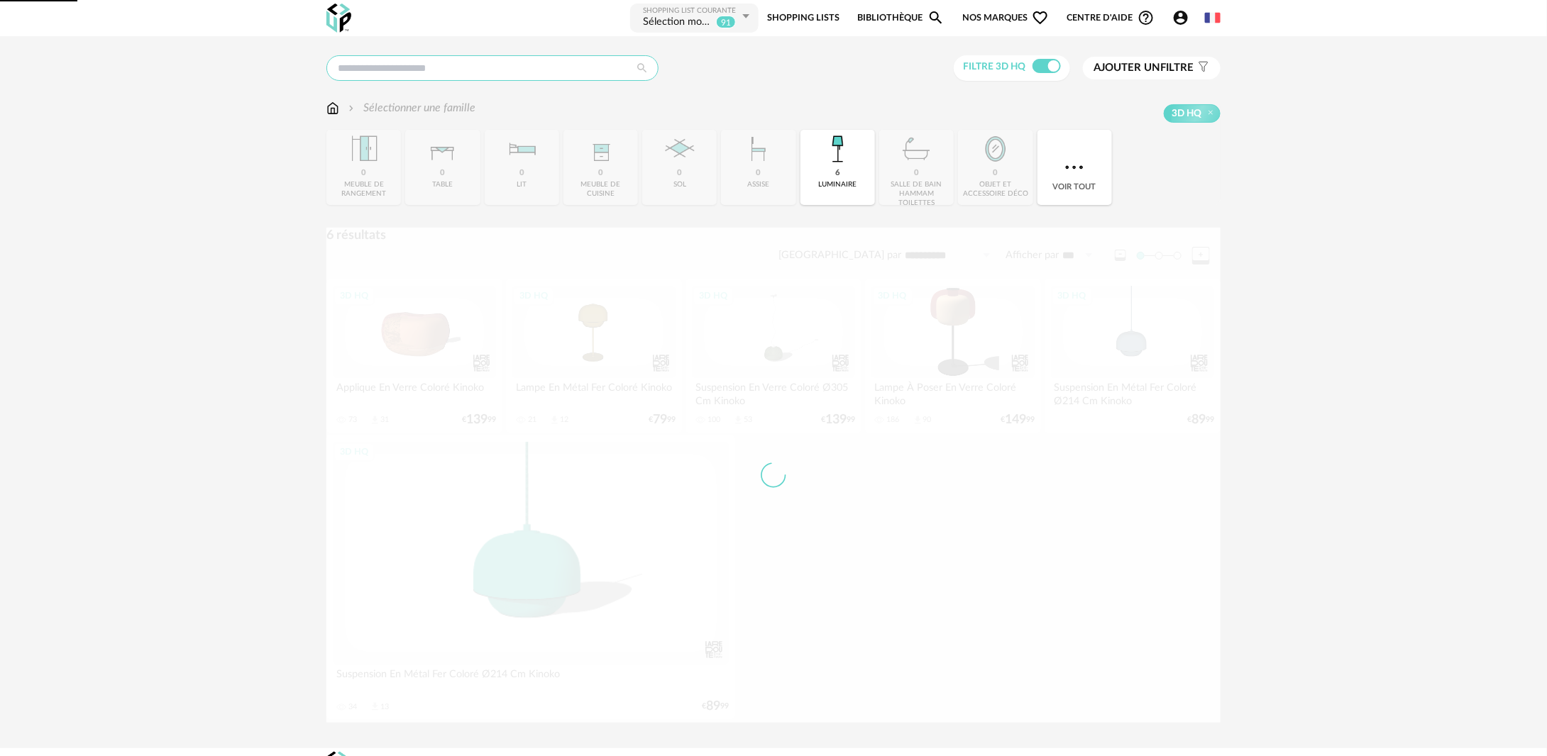
click at [463, 78] on input "text" at bounding box center [492, 68] width 332 height 26
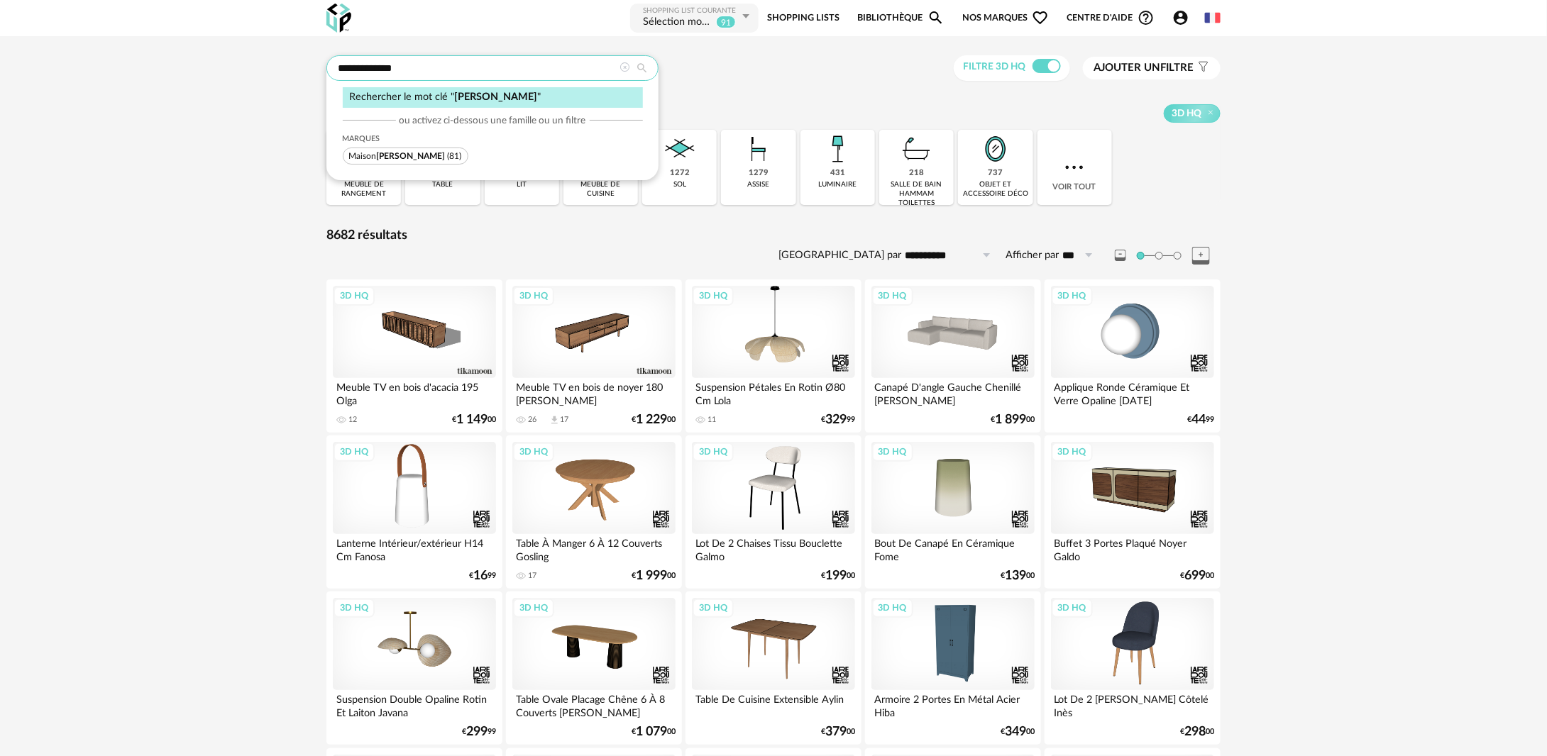
type input "**********"
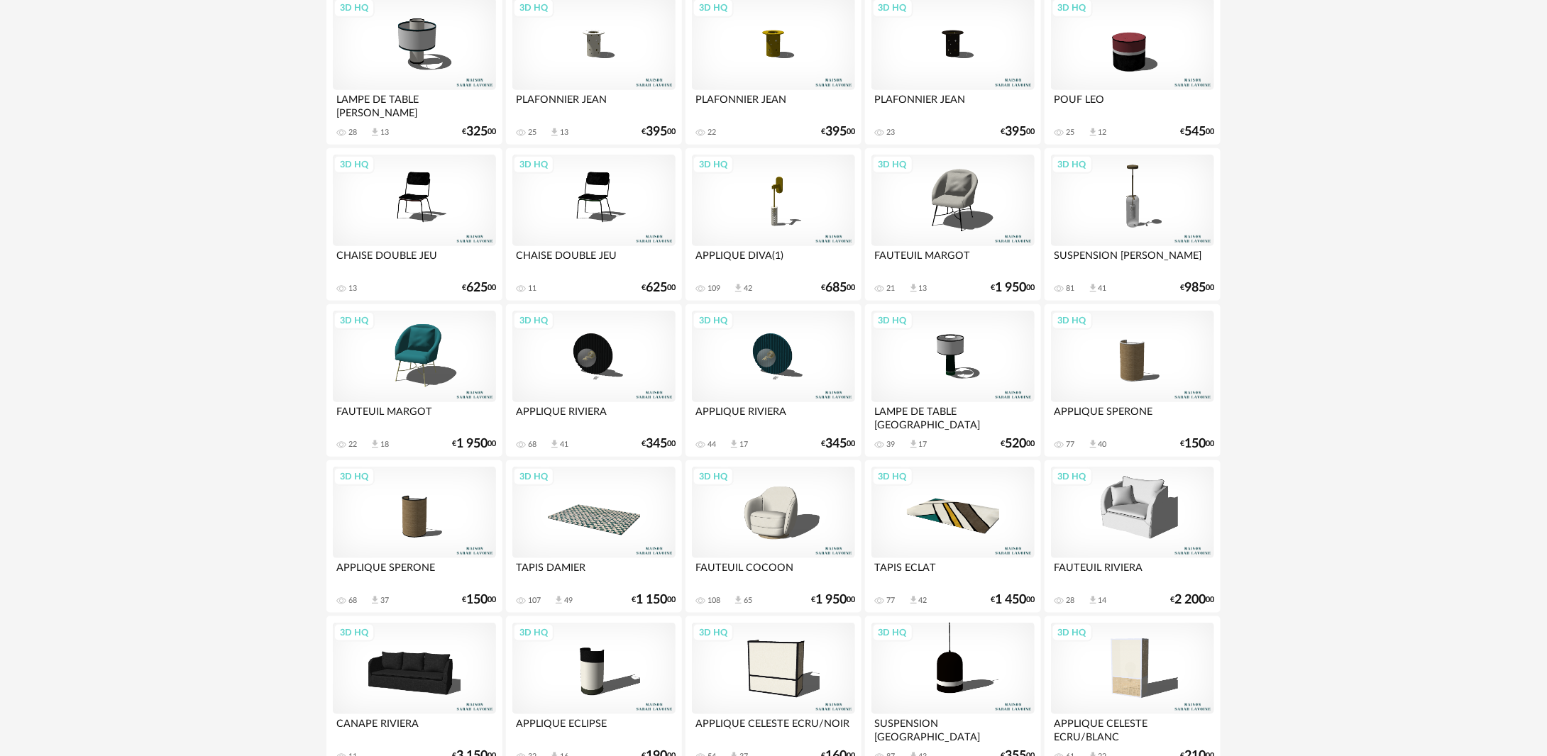
scroll to position [454, 0]
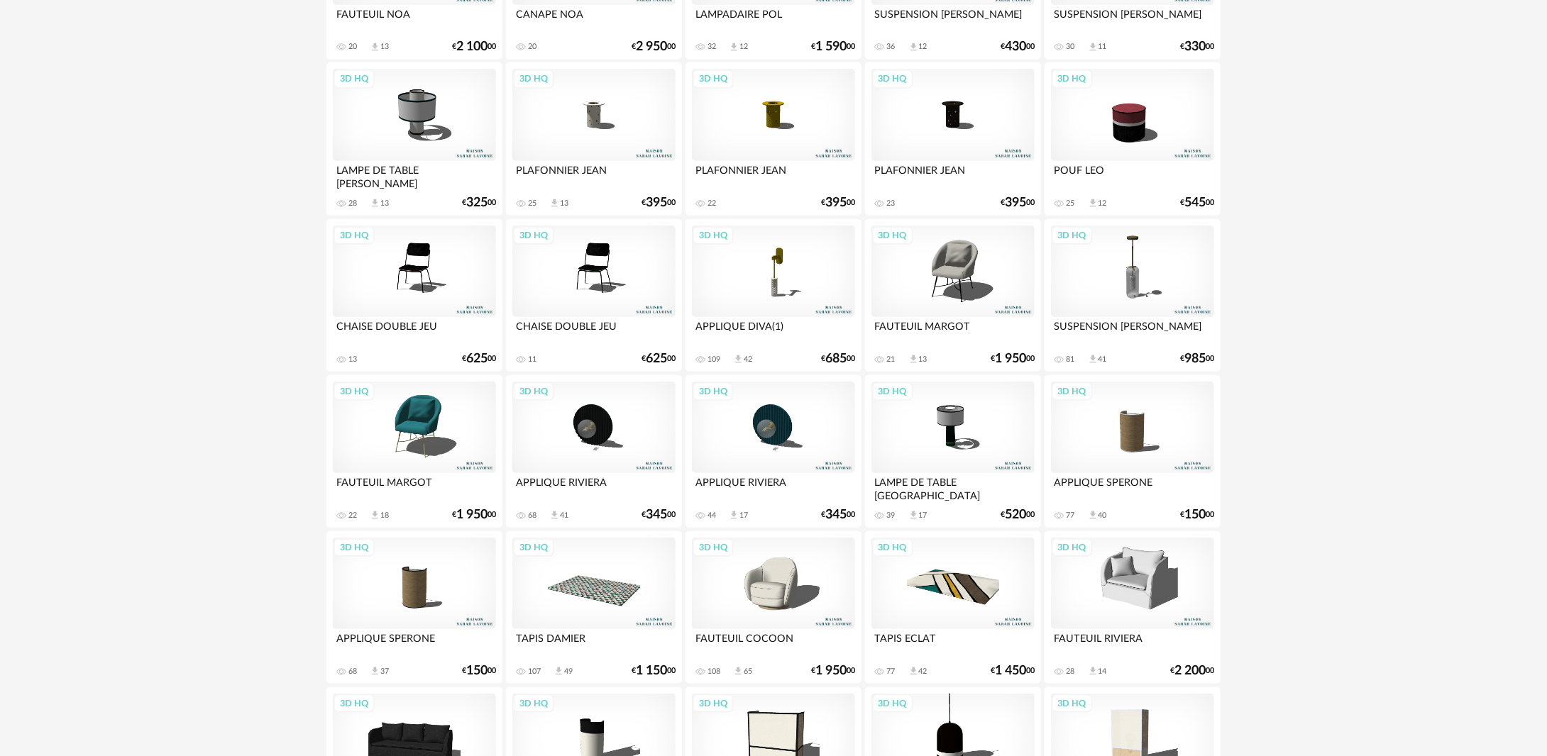
click at [969, 445] on div "3D HQ" at bounding box center [952, 428] width 163 height 92
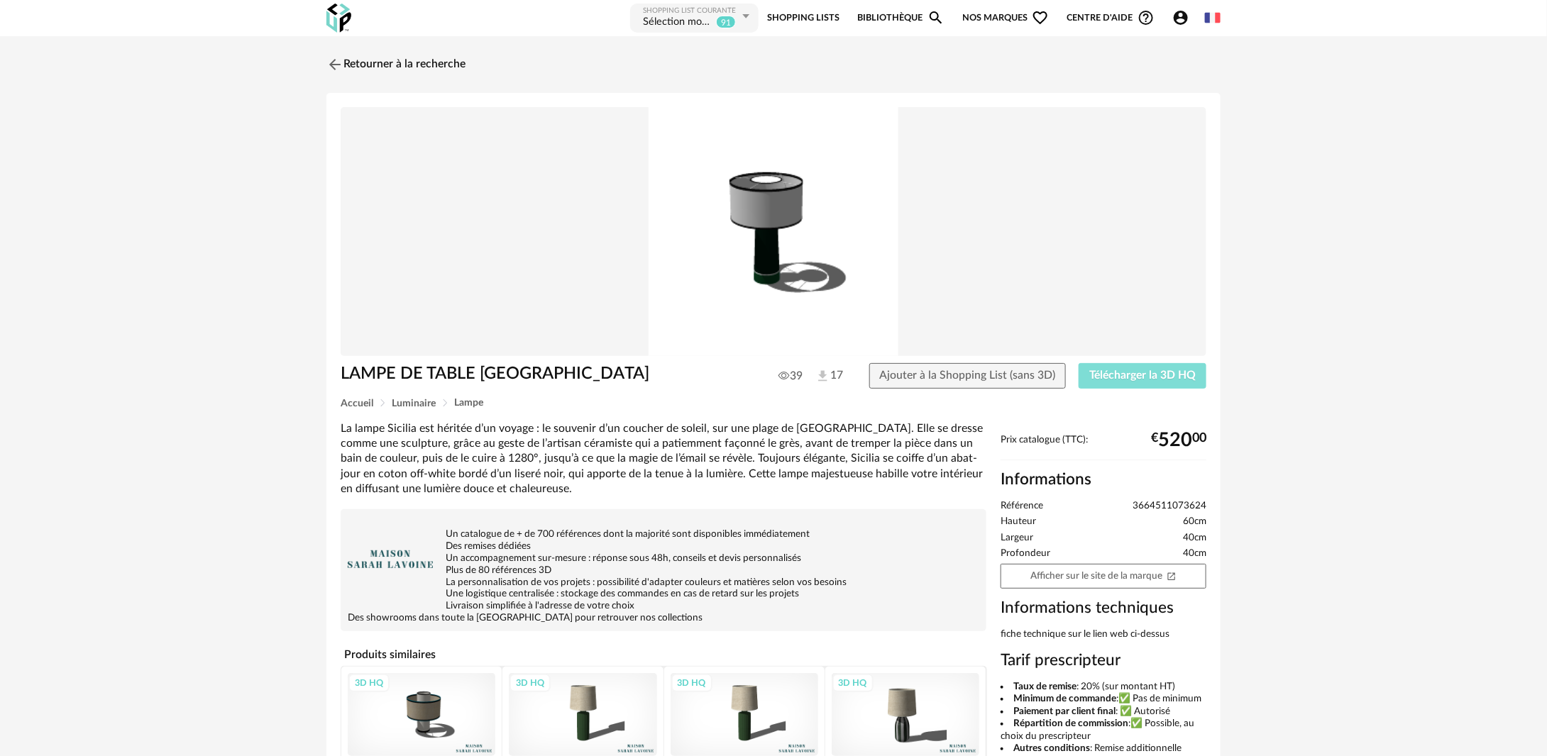
click at [1110, 375] on span "Télécharger la 3D HQ" at bounding box center [1142, 375] width 106 height 11
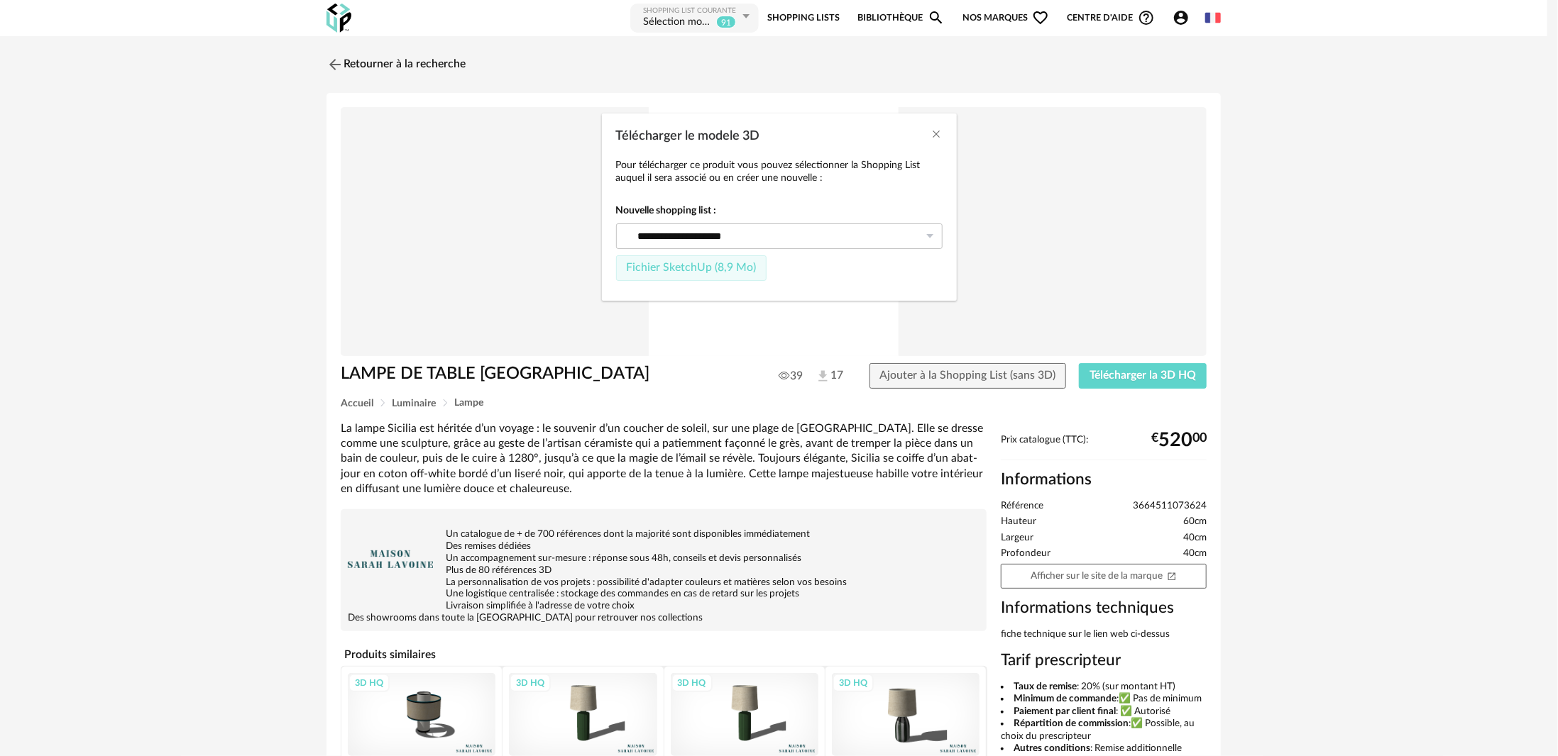
click at [712, 262] on span "Fichier SketchUp (8,9 Mo)" at bounding box center [691, 267] width 130 height 11
